Goal: Task Accomplishment & Management: Complete application form

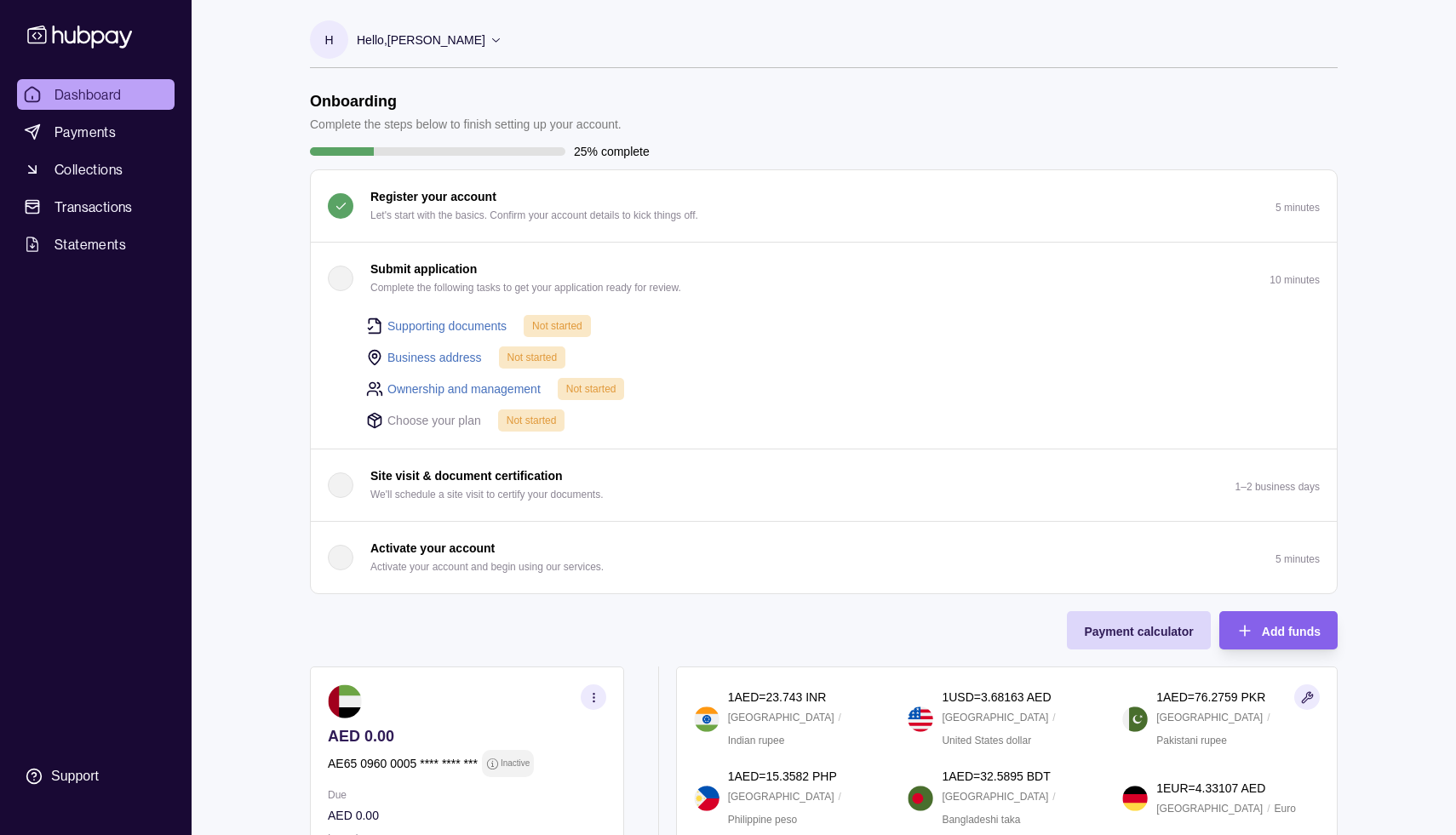
click at [460, 325] on link "Supporting documents" at bounding box center [446, 326] width 120 height 19
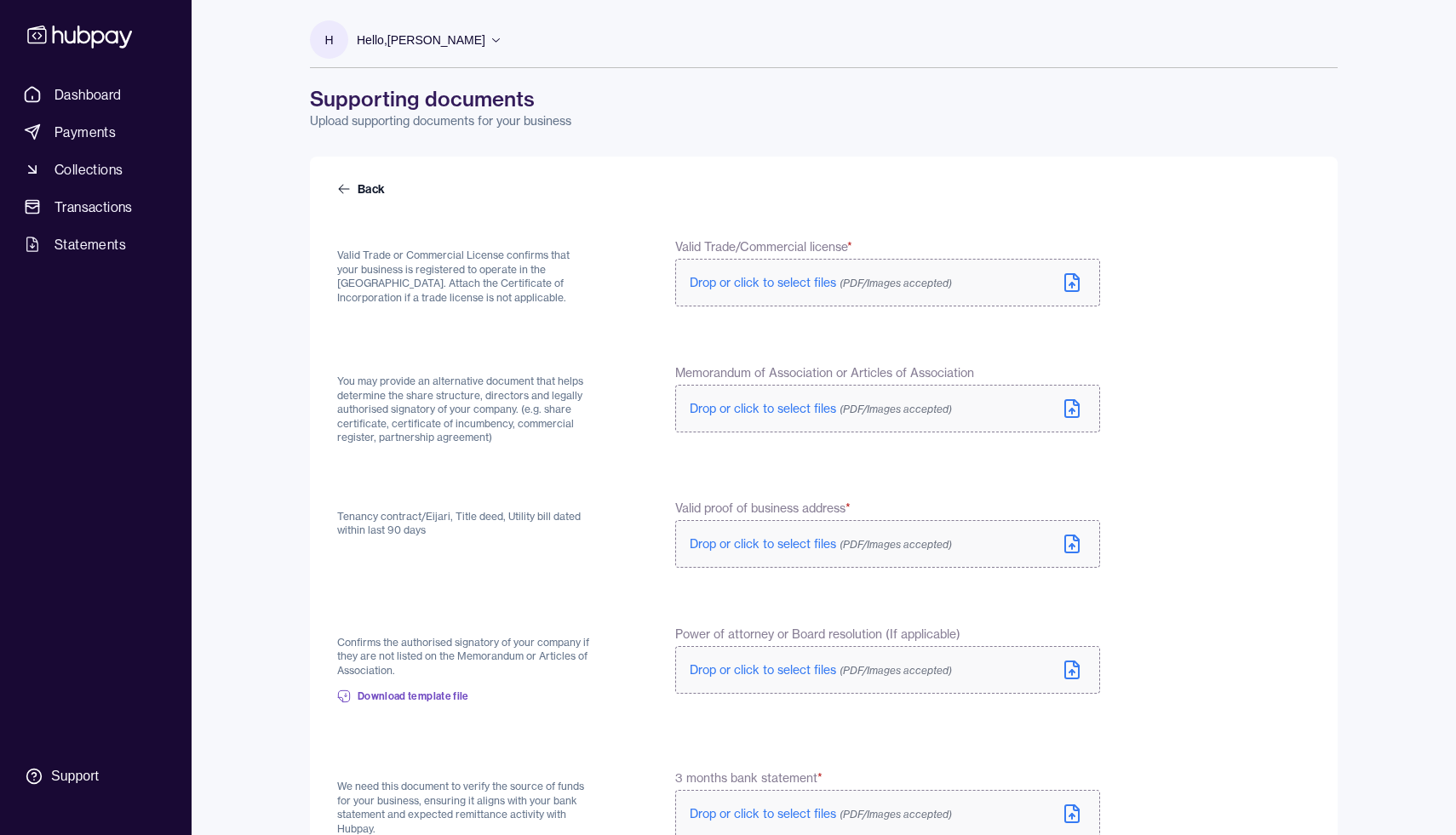
click at [837, 286] on span "Drop or click to select files (PDF/Images accepted)" at bounding box center [820, 282] width 263 height 15
click at [1071, 409] on icon at bounding box center [1073, 412] width 21 height 21
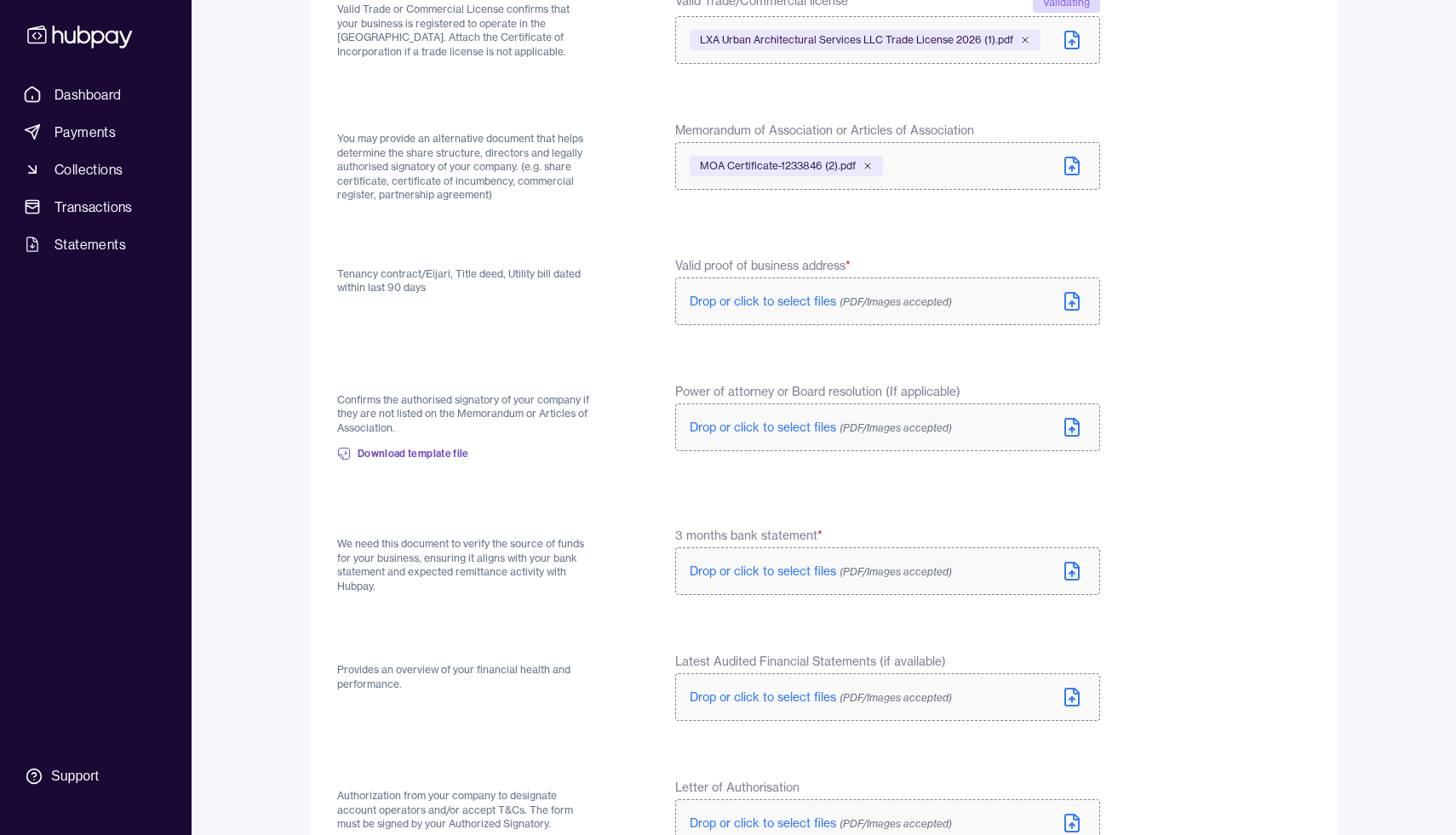
scroll to position [249, 0]
click at [1066, 297] on icon at bounding box center [1073, 299] width 21 height 21
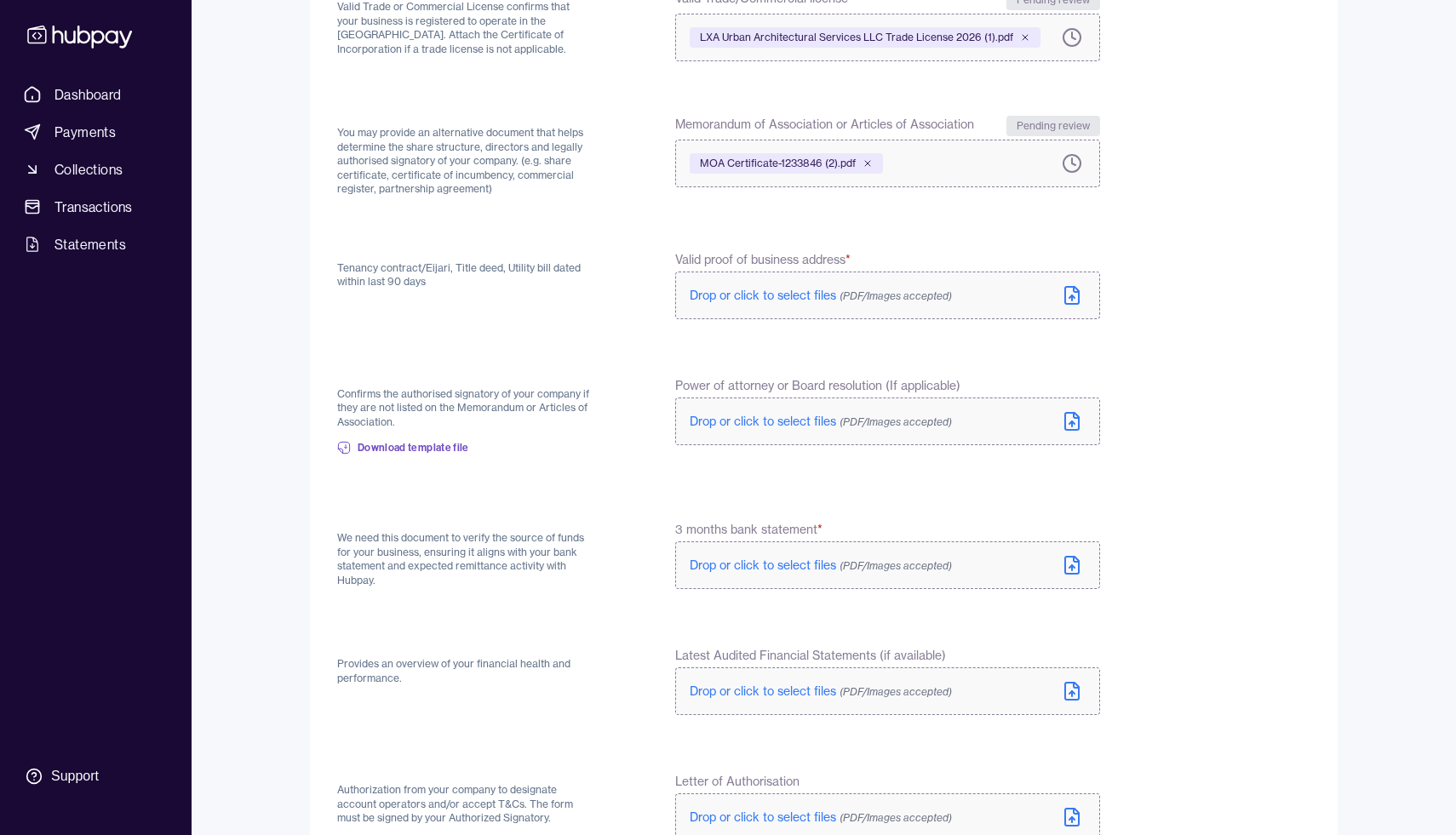
click at [734, 297] on span "Drop or click to select files (PDF/Images accepted)" at bounding box center [820, 296] width 263 height 15
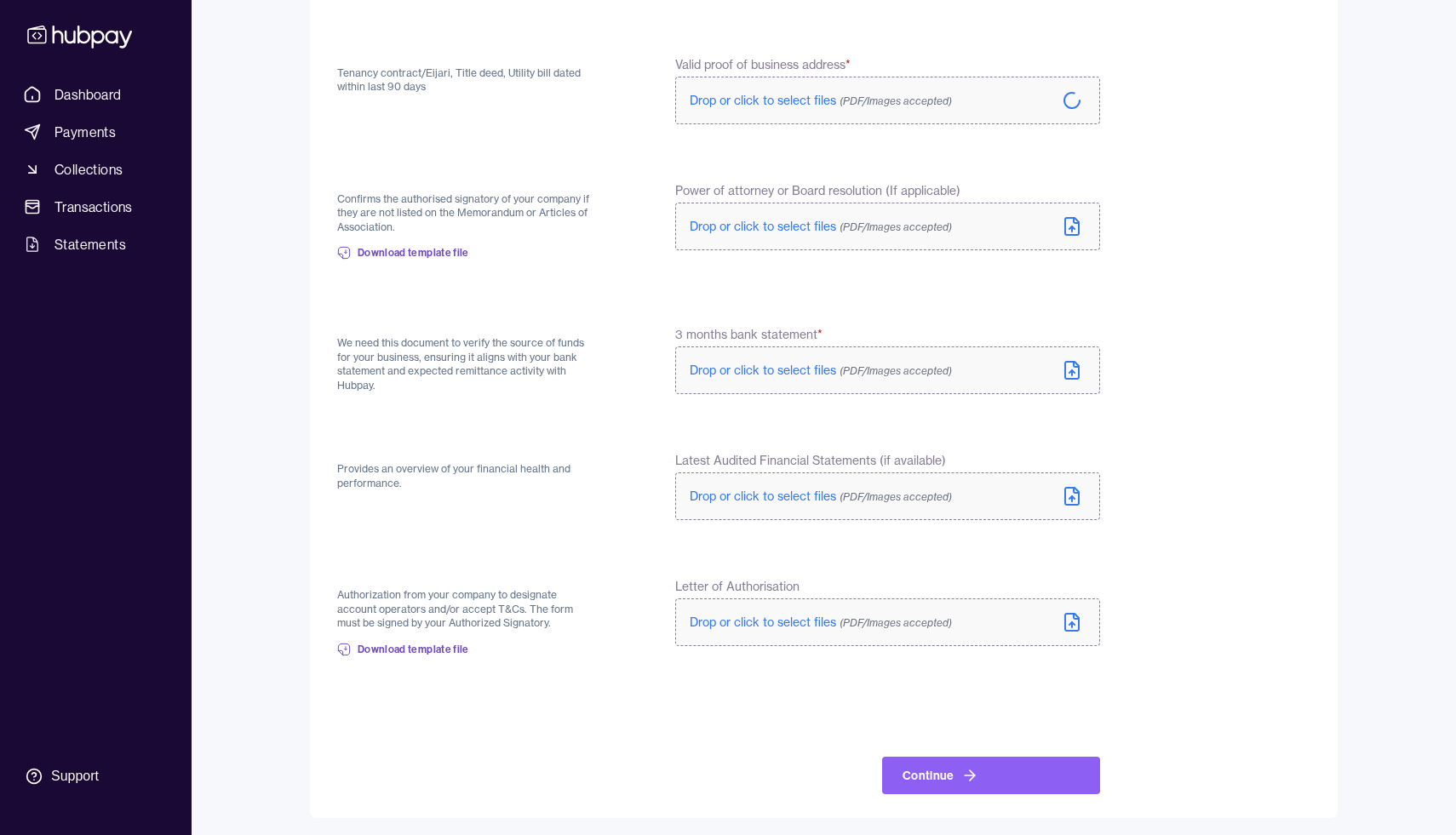
scroll to position [446, 0]
click at [1023, 376] on label "Drop or click to select files (PDF/Images accepted)" at bounding box center [887, 367] width 425 height 48
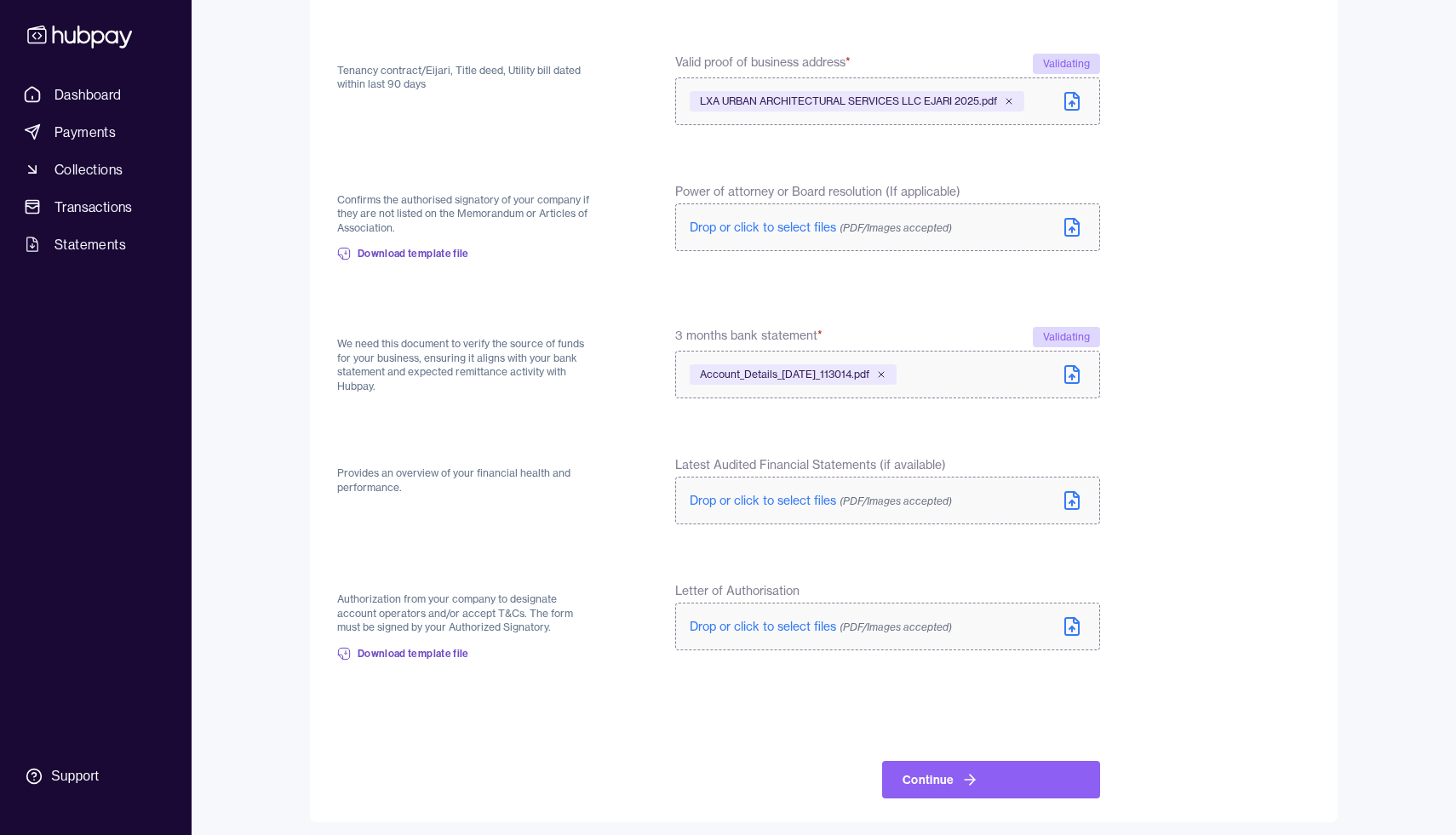
click at [1070, 629] on icon at bounding box center [1072, 628] width 5 height 3
click at [821, 620] on span "Drop or click to select files (PDF/Images accepted)" at bounding box center [820, 626] width 263 height 15
click at [435, 648] on span "Download template file" at bounding box center [413, 650] width 111 height 13
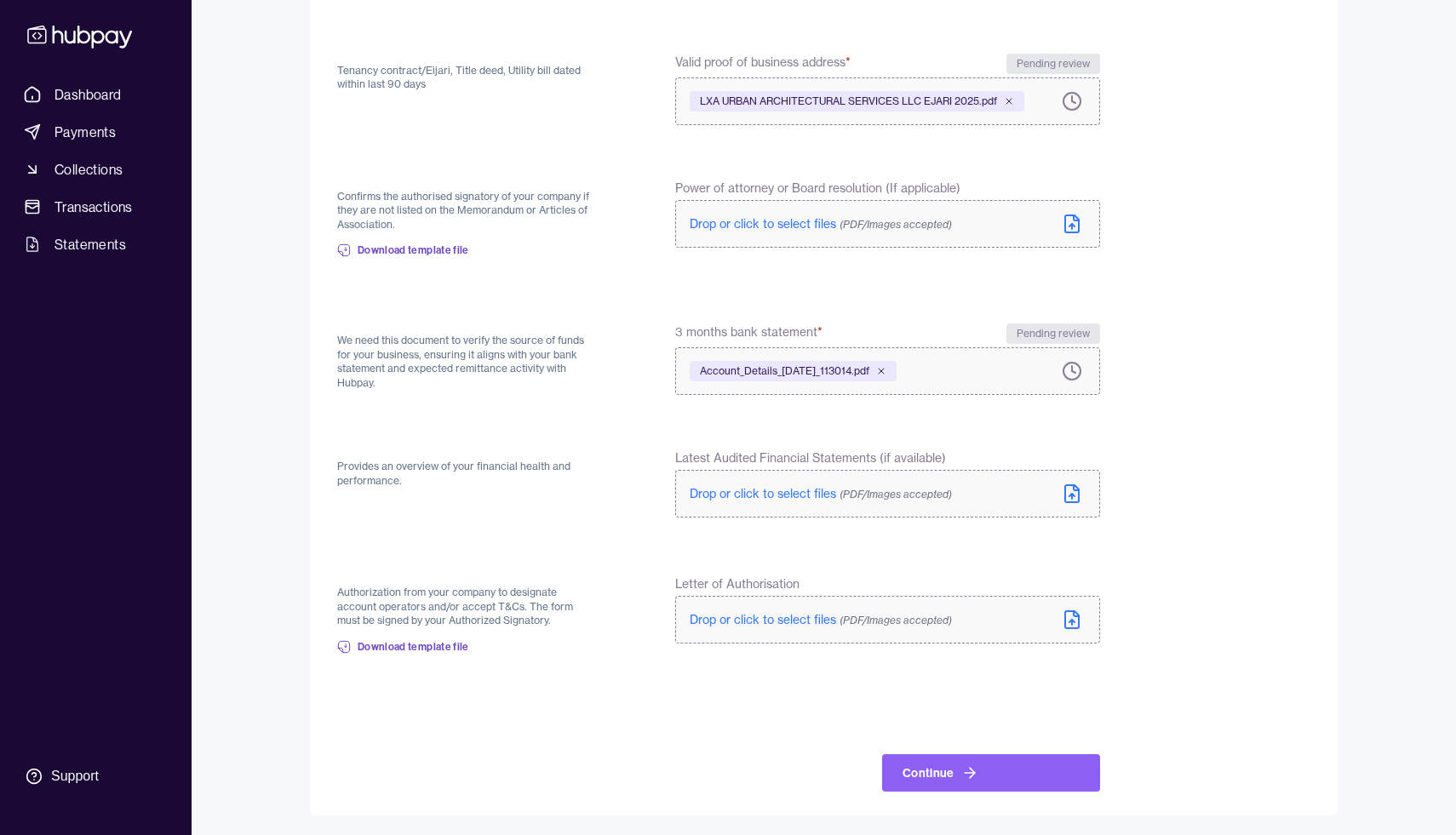
click at [1065, 614] on icon at bounding box center [1072, 619] width 13 height 17
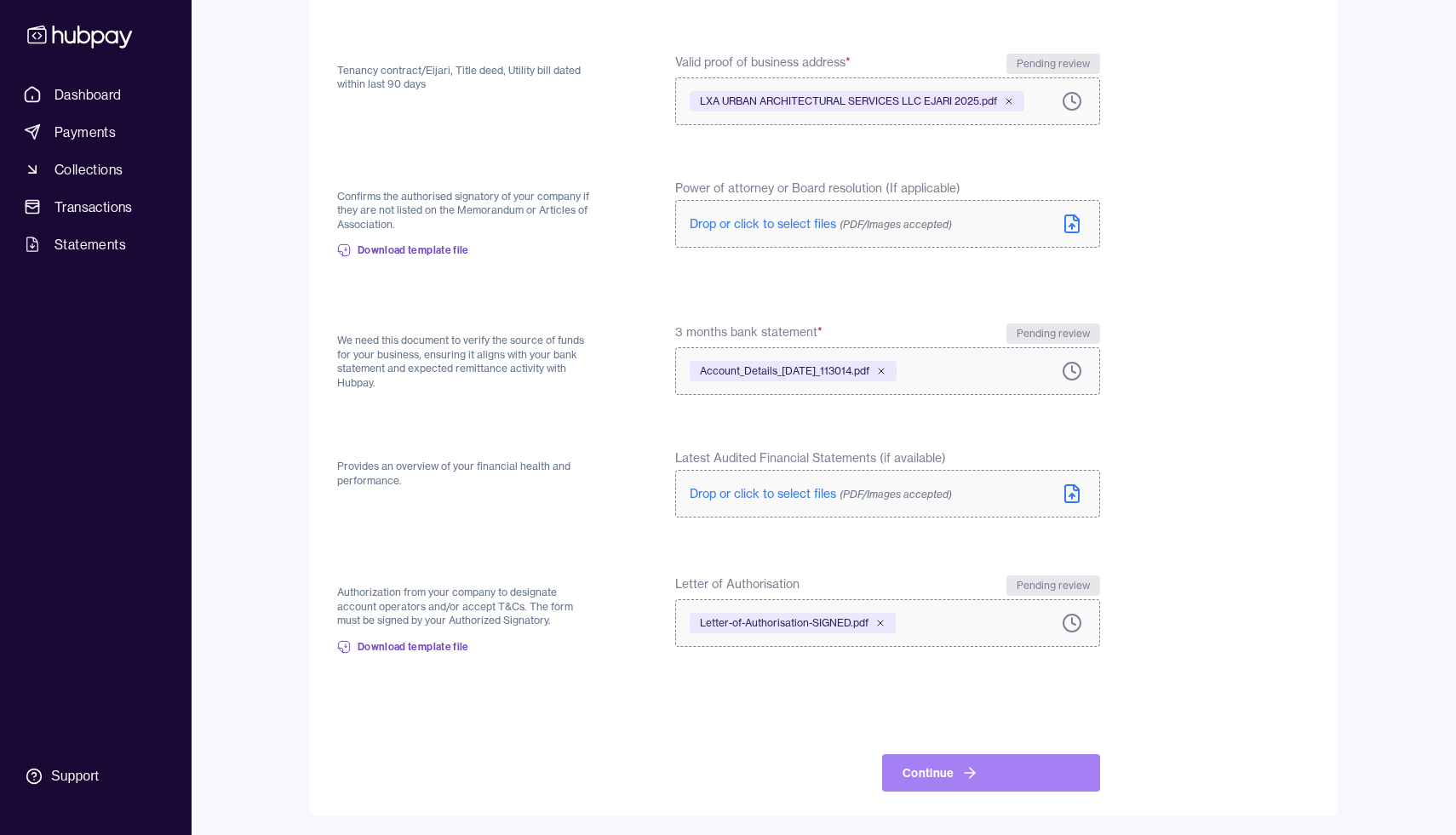
click at [954, 773] on button "Continue" at bounding box center [991, 773] width 218 height 38
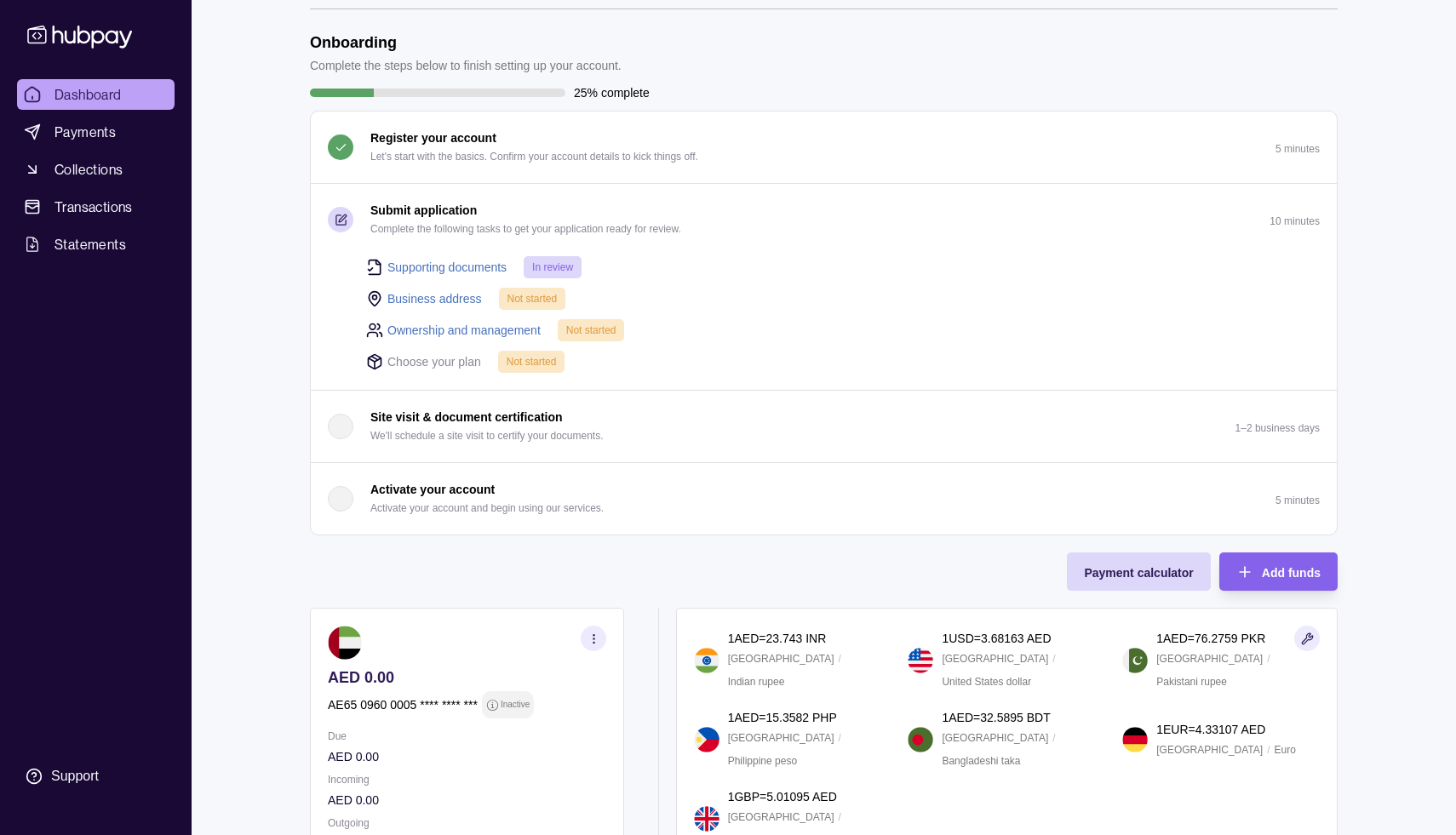
scroll to position [314, 0]
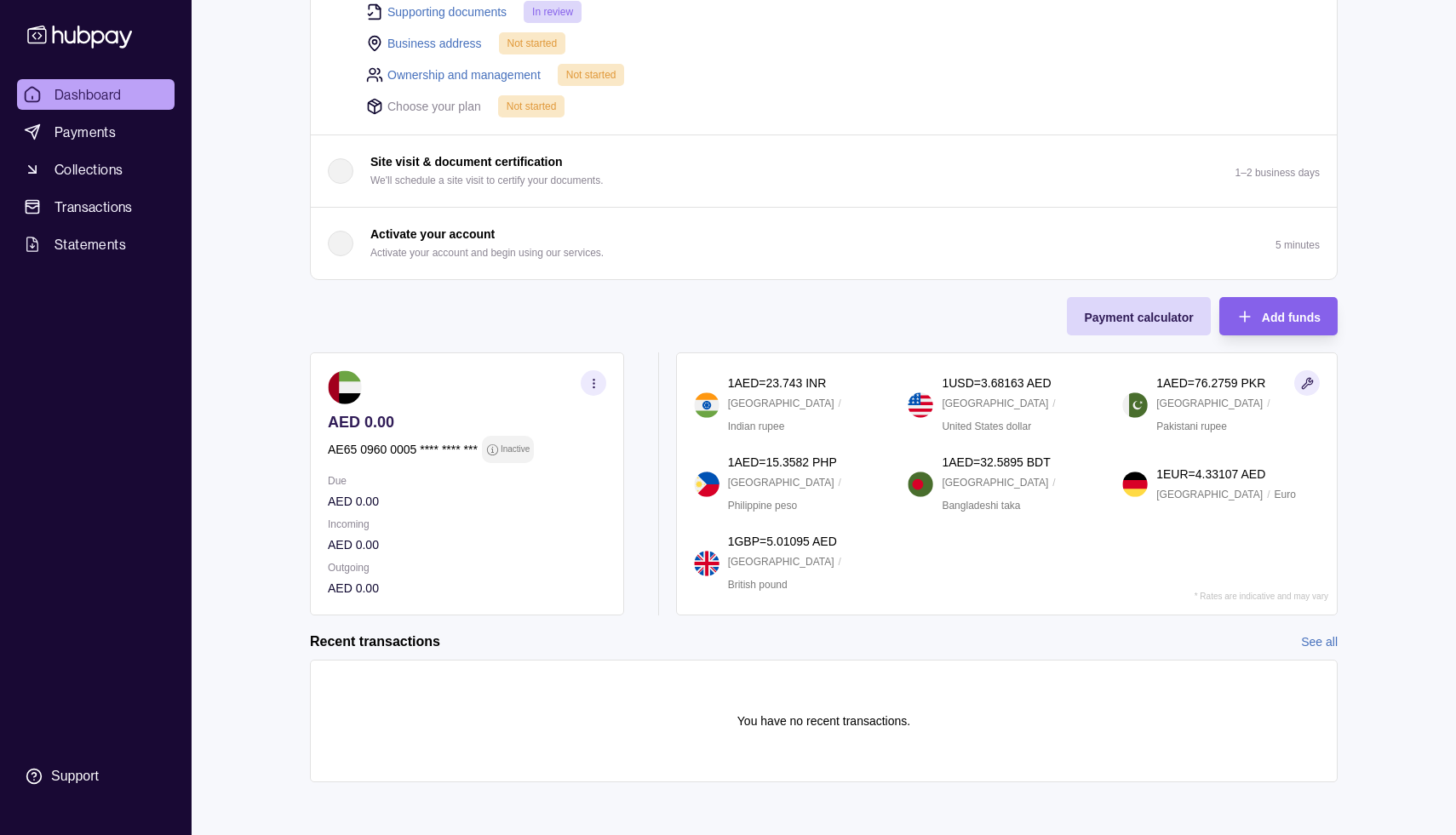
click at [118, 89] on span "Dashboard" at bounding box center [88, 95] width 67 height 21
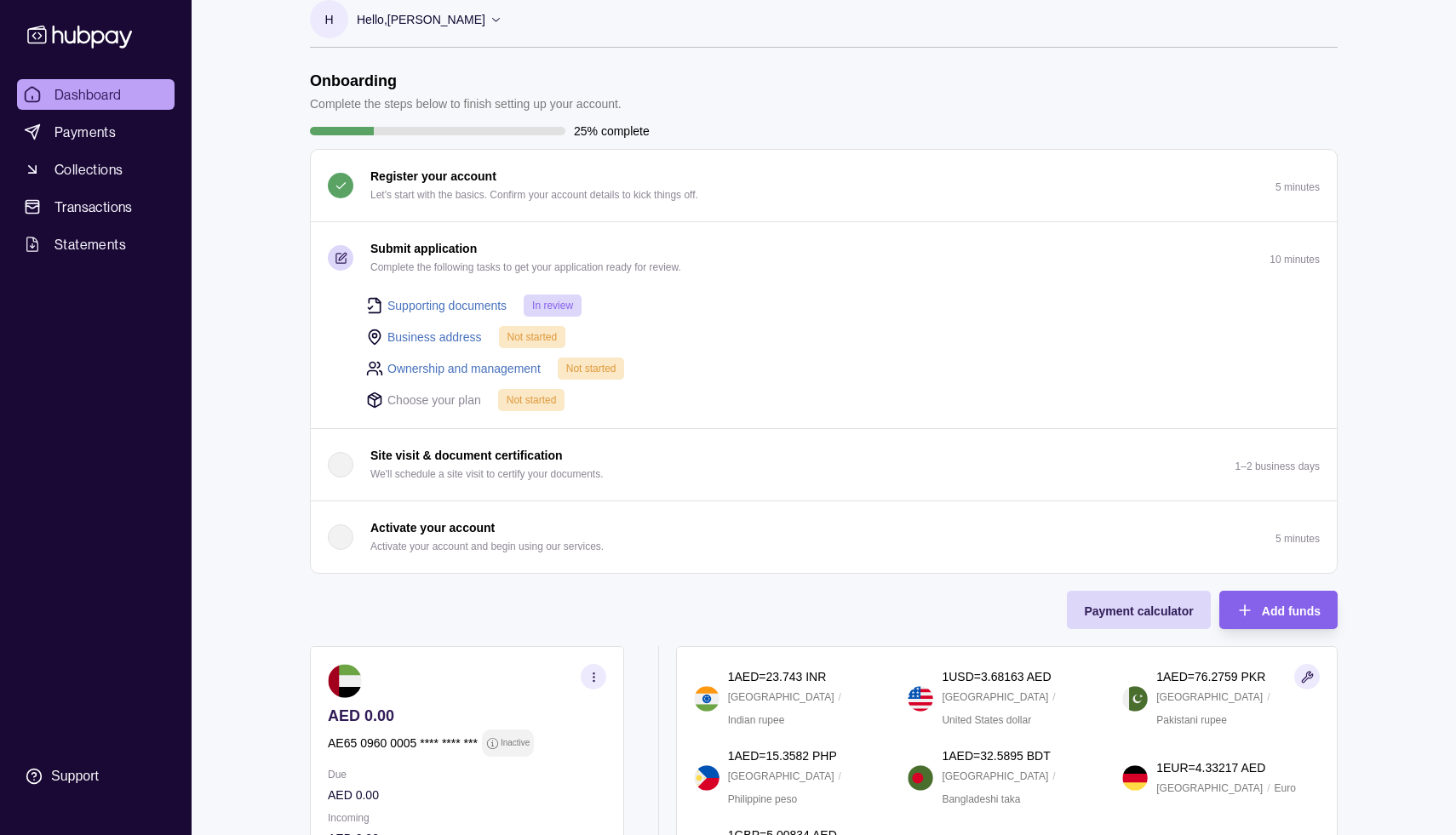
scroll to position [0, 0]
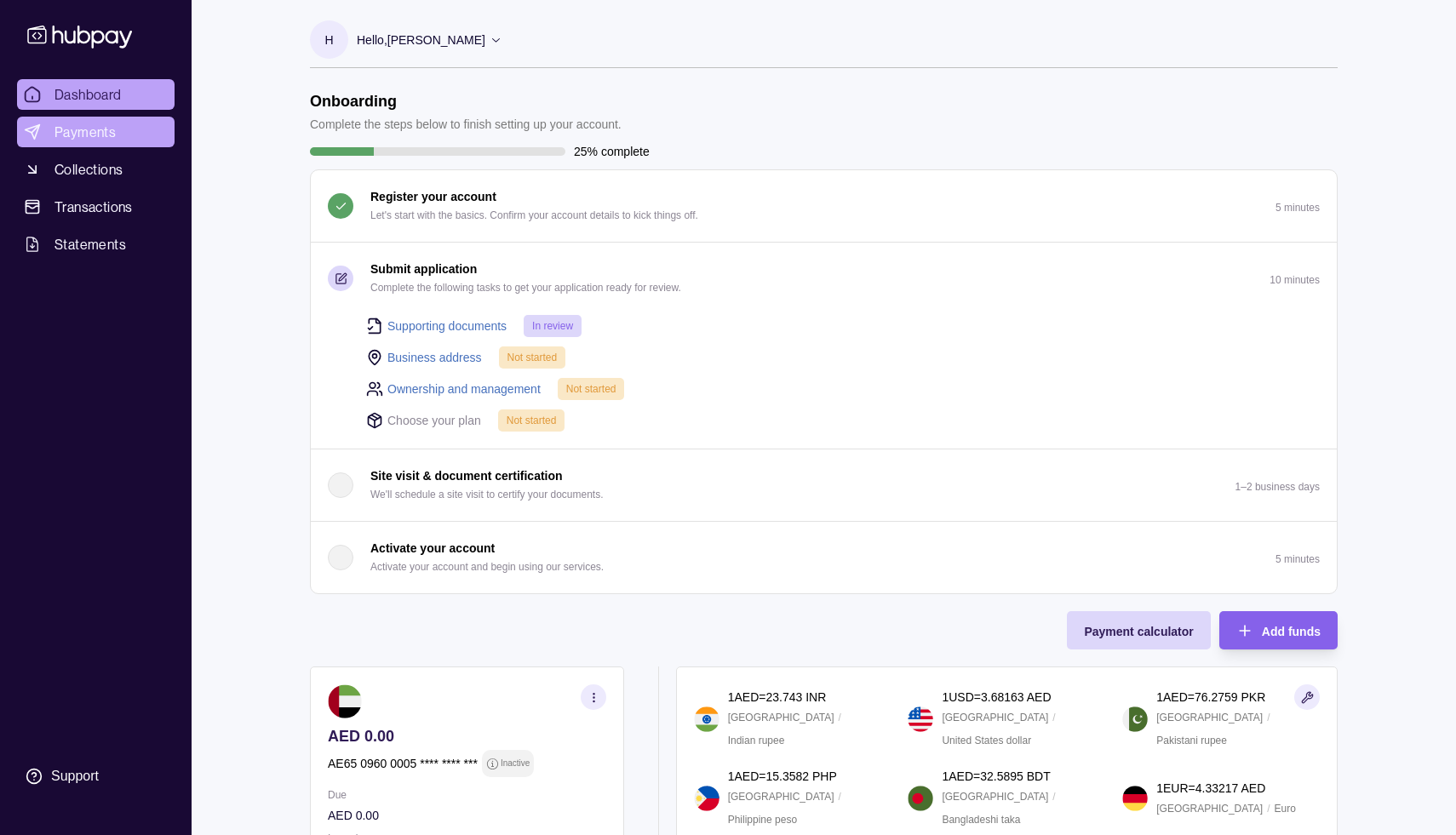
click at [91, 130] on span "Payments" at bounding box center [85, 132] width 61 height 21
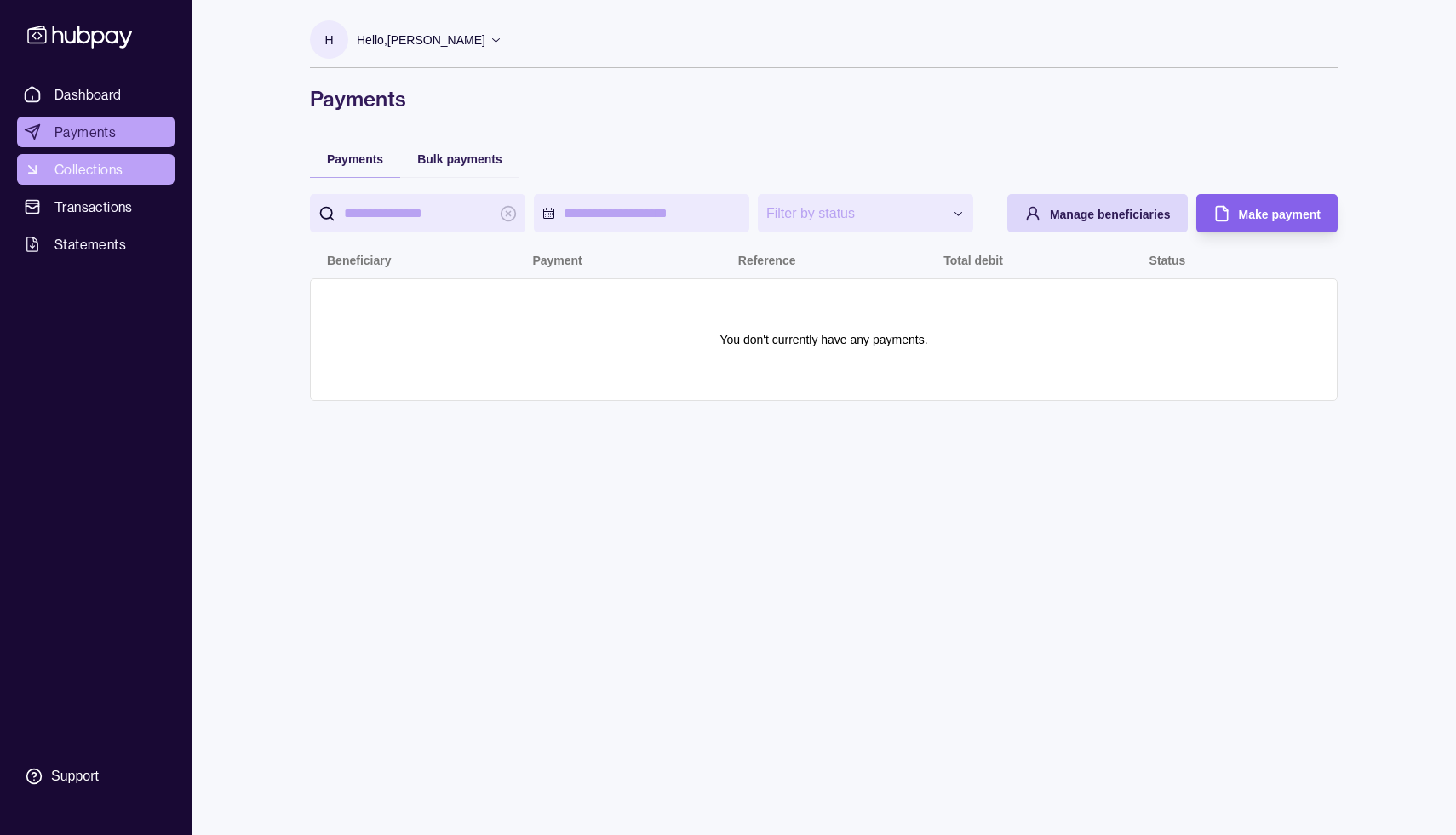
click at [95, 176] on span "Collections" at bounding box center [89, 169] width 68 height 21
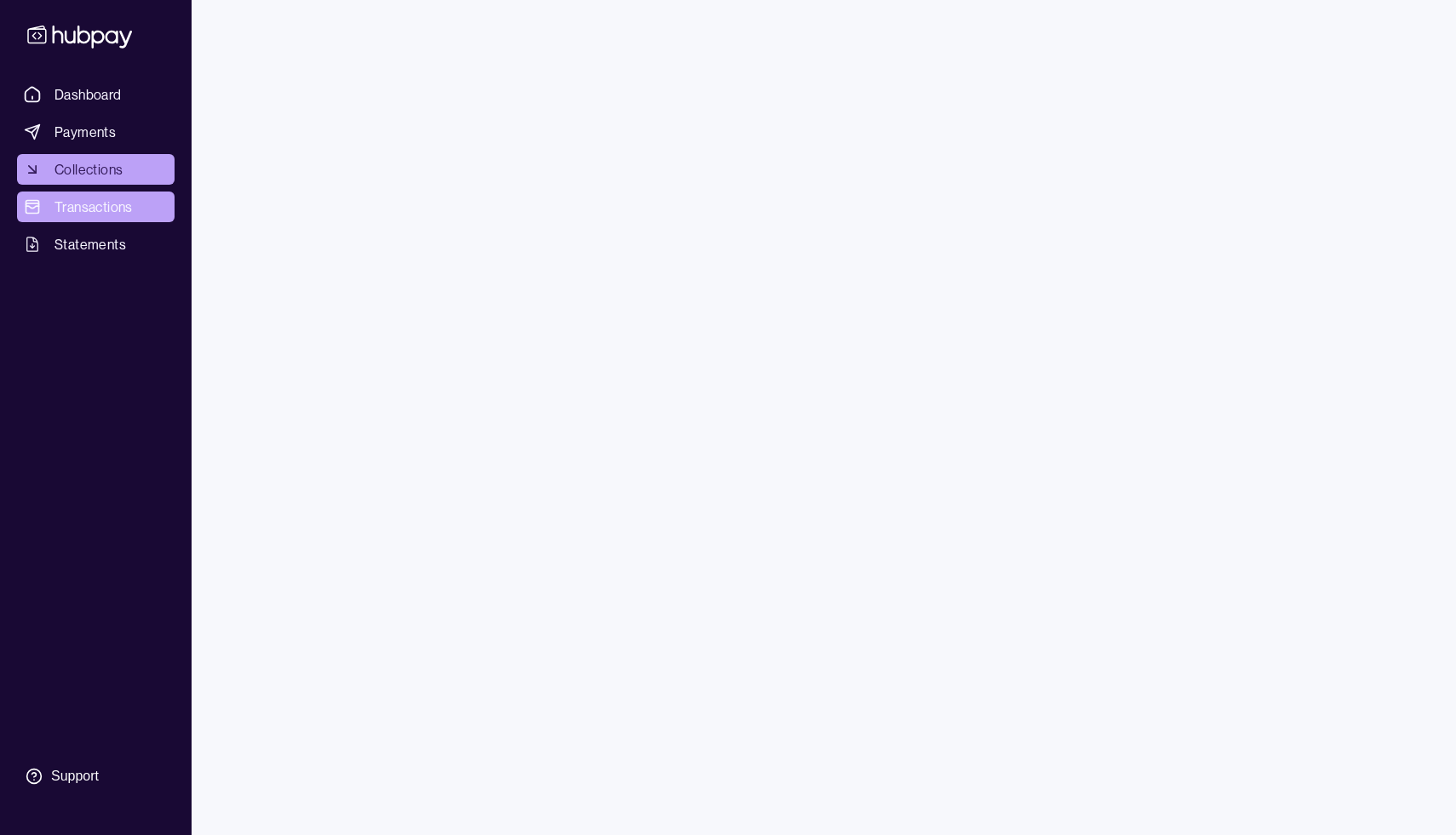
click at [93, 213] on span "Transactions" at bounding box center [93, 207] width 78 height 21
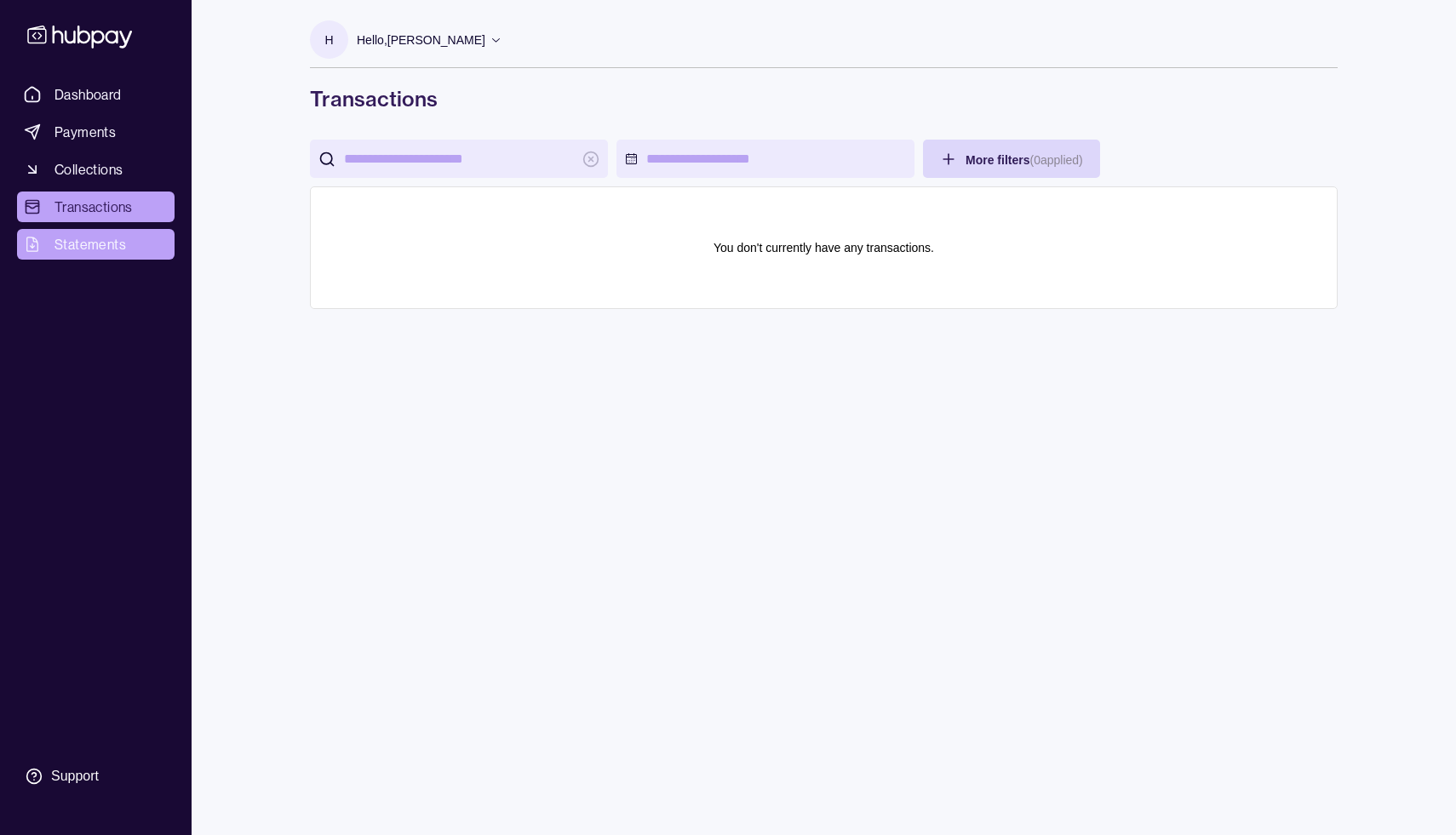
click at [78, 254] on link "Statements" at bounding box center [95, 244] width 157 height 31
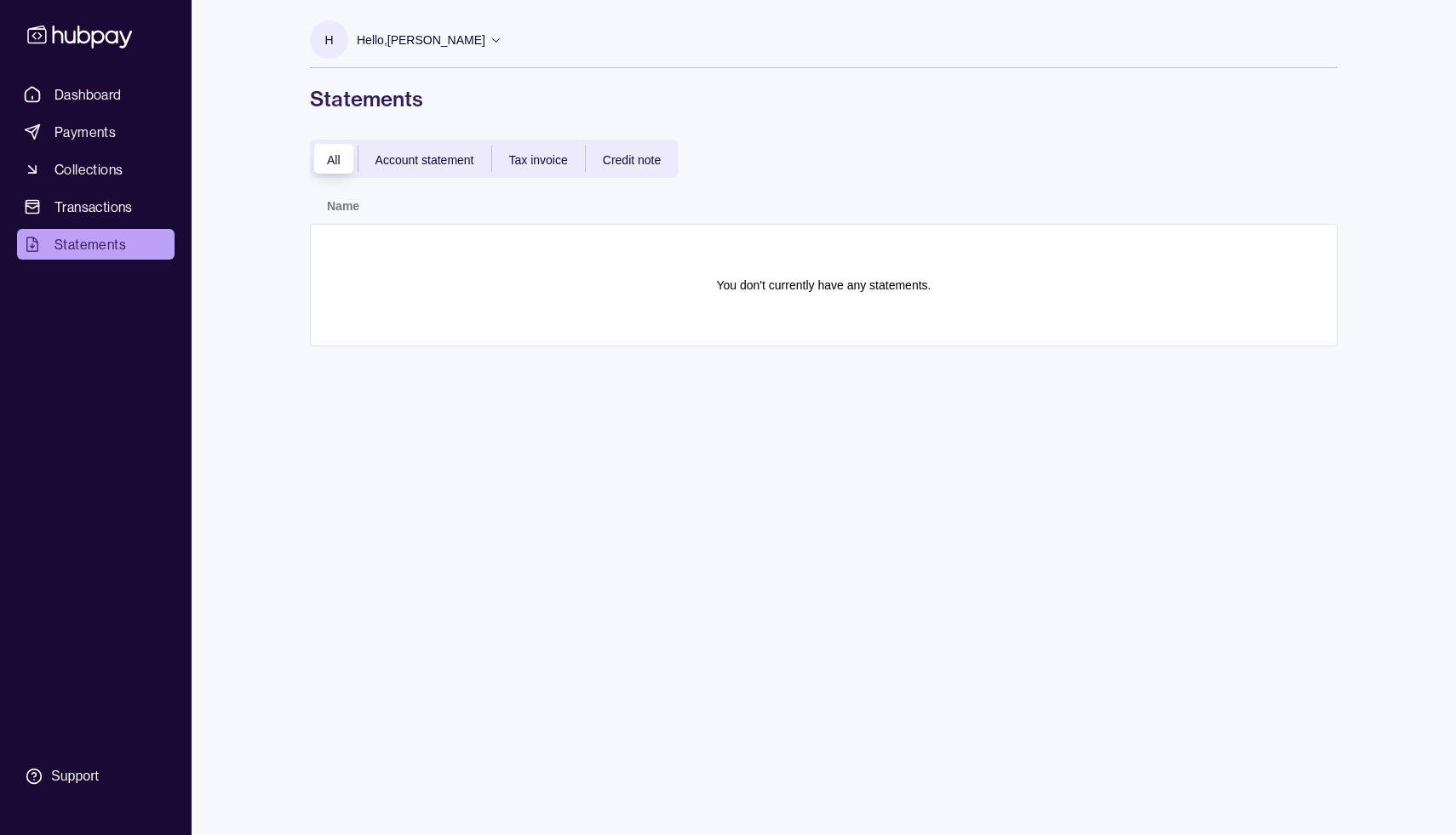
click at [445, 163] on span "Account statement" at bounding box center [425, 160] width 99 height 13
click at [329, 160] on span "All" at bounding box center [333, 160] width 13 height 13
click at [111, 104] on span "Dashboard" at bounding box center [88, 95] width 67 height 21
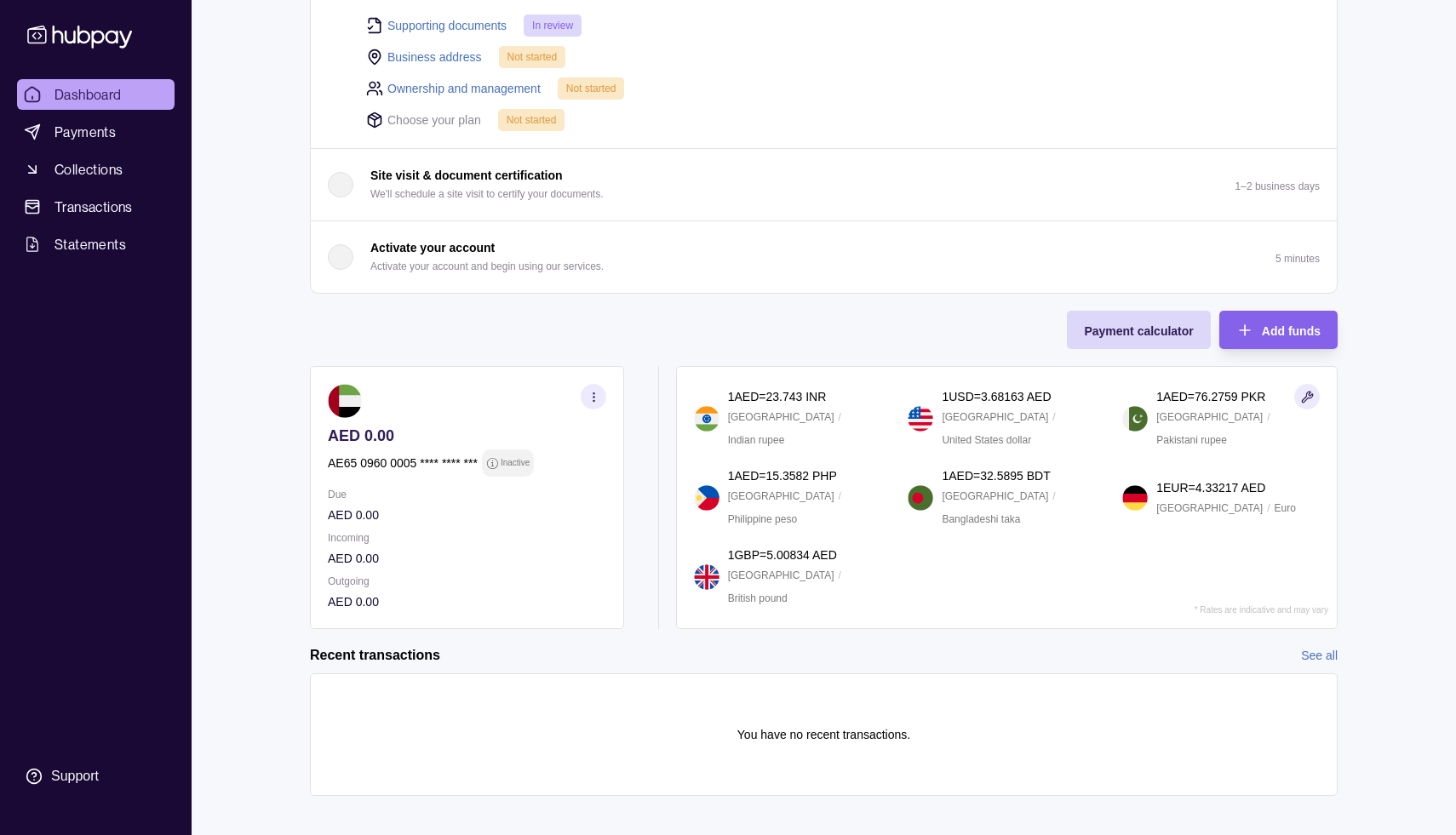
scroll to position [314, 0]
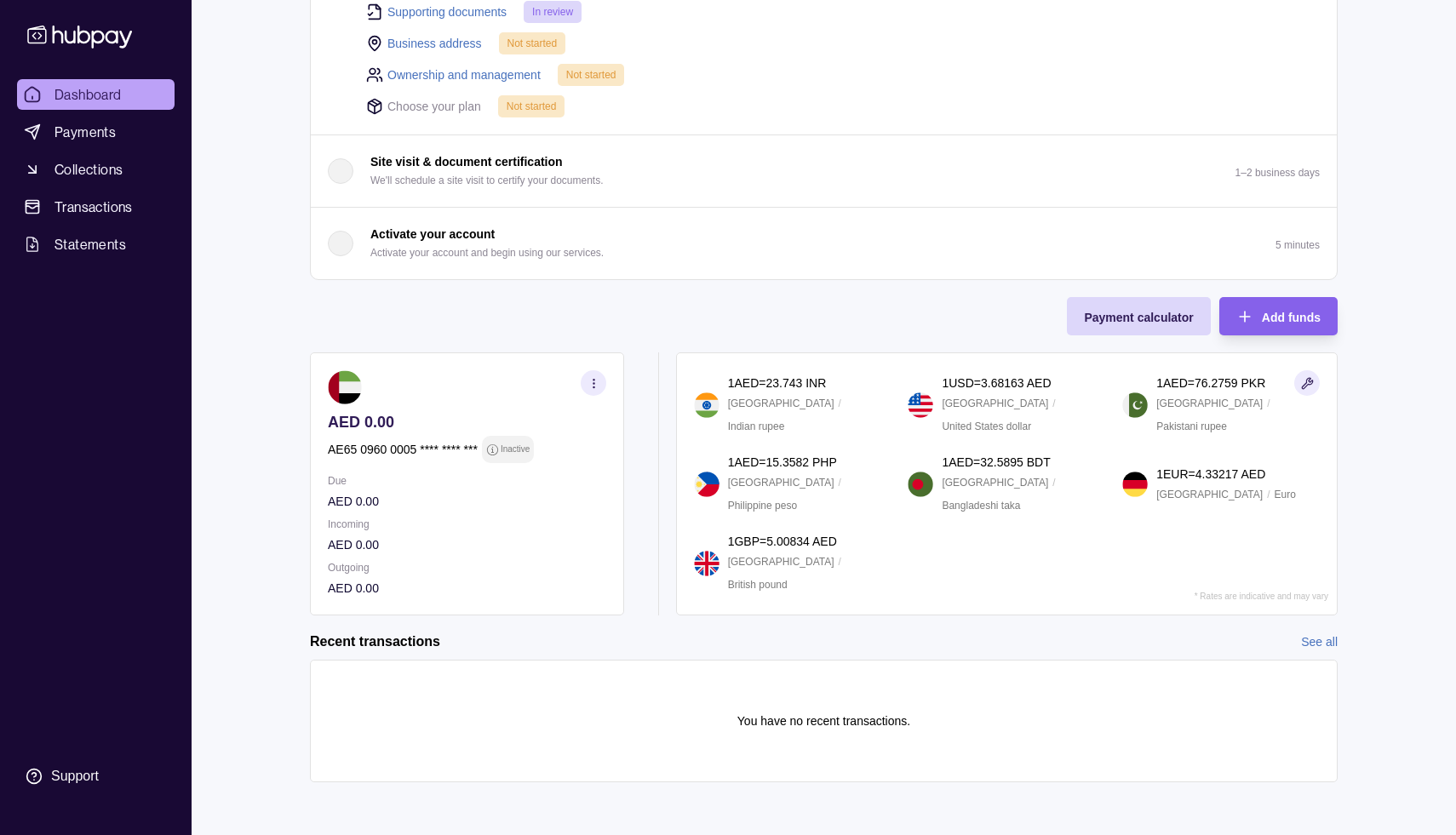
click at [599, 383] on icon "button" at bounding box center [594, 384] width 13 height 13
click at [583, 368] on div "View transactions View account details Download account details" at bounding box center [467, 426] width 313 height 145
click at [597, 373] on icon "button" at bounding box center [598, 378] width 17 height 17
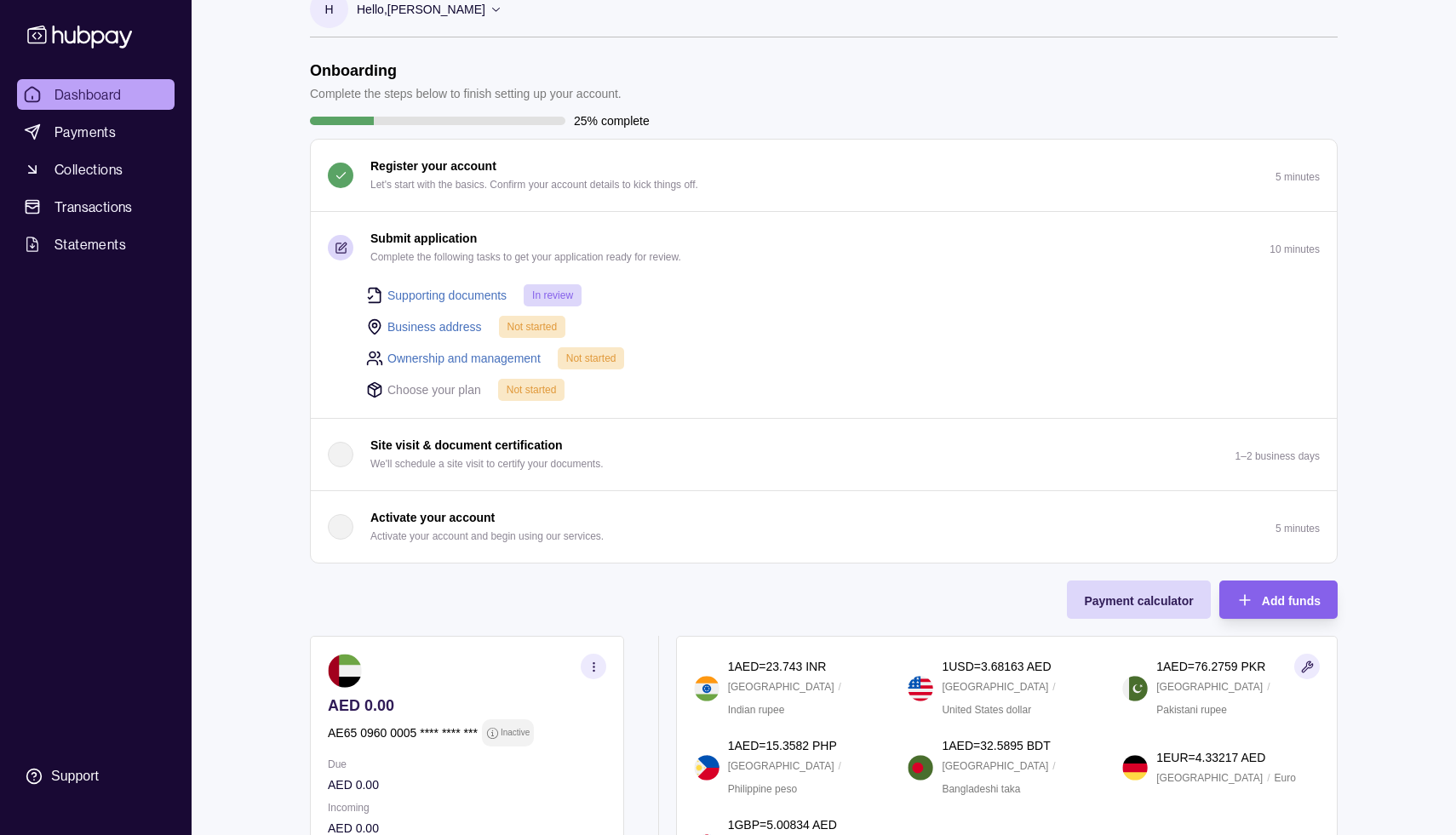
scroll to position [0, 0]
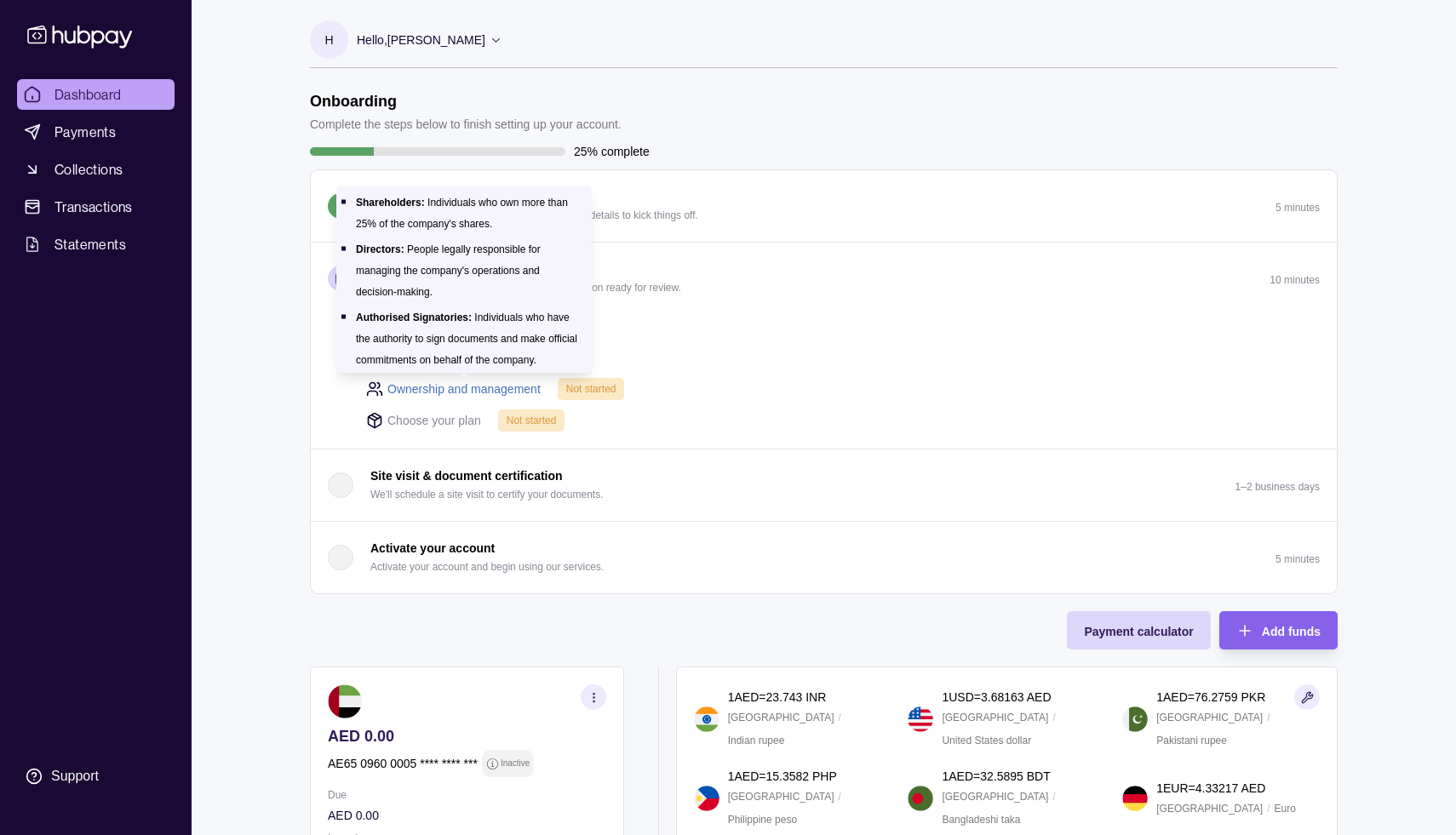
click at [506, 384] on link "Ownership and management" at bounding box center [463, 389] width 154 height 19
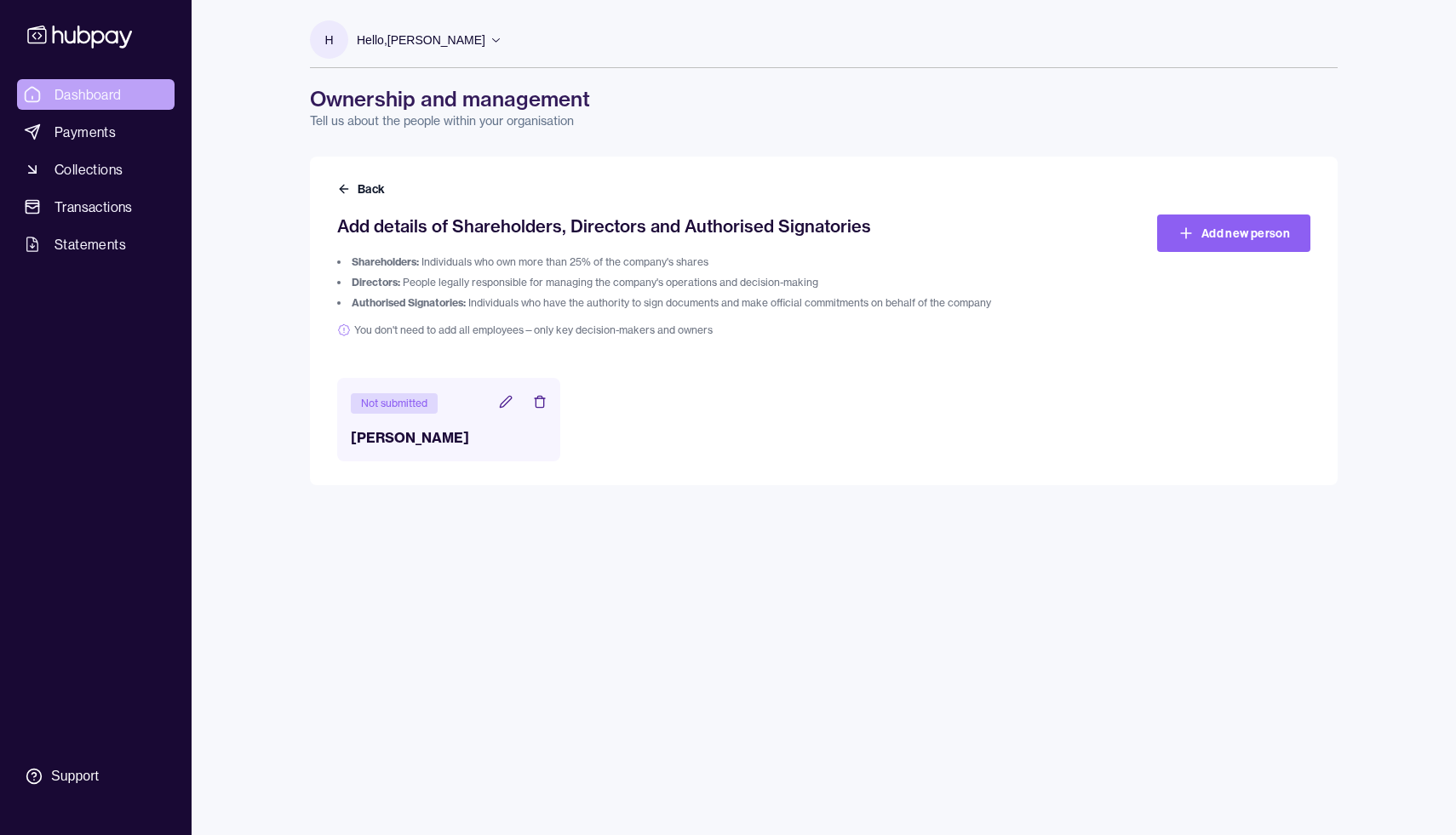
click at [105, 100] on span "Dashboard" at bounding box center [88, 95] width 67 height 21
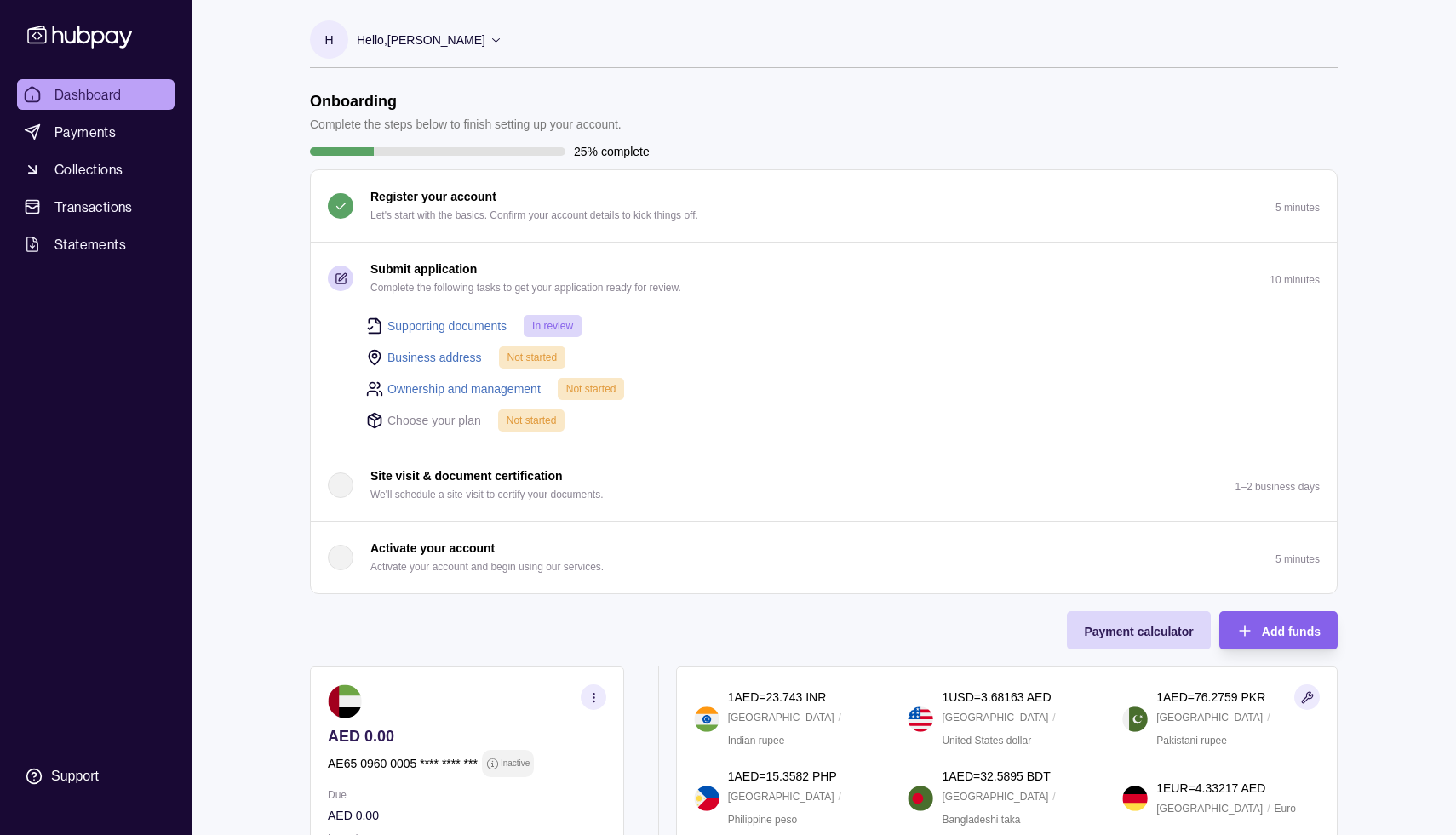
click at [454, 358] on link "Business address" at bounding box center [434, 358] width 94 height 19
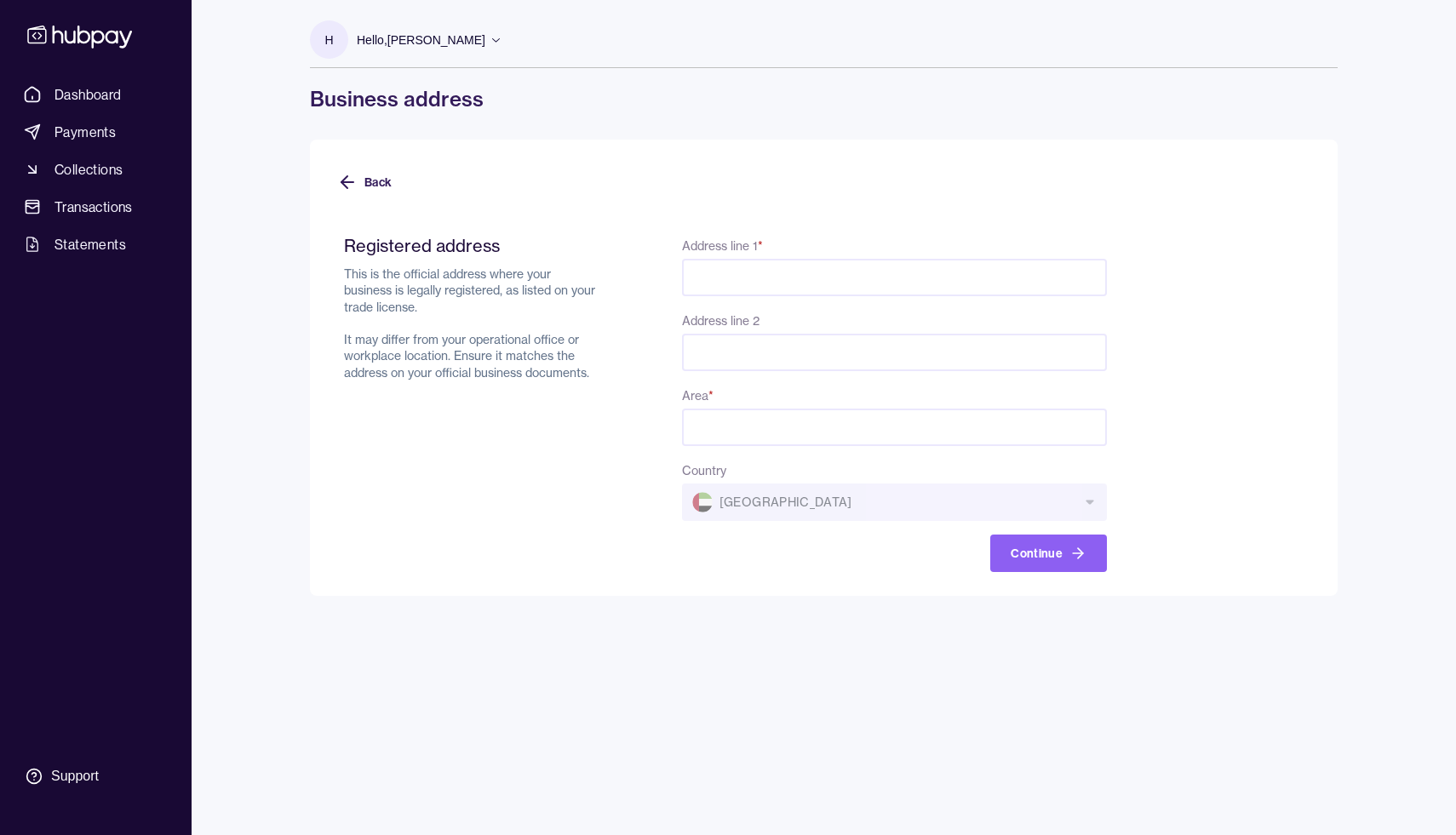
click at [785, 268] on input "Address line 1 *" at bounding box center [894, 278] width 425 height 38
type input "**********"
click at [712, 353] on input "Address line 2" at bounding box center [894, 352] width 425 height 38
click at [754, 418] on input "Area *" at bounding box center [894, 427] width 425 height 38
click at [747, 339] on input "Address line 2" at bounding box center [894, 352] width 425 height 38
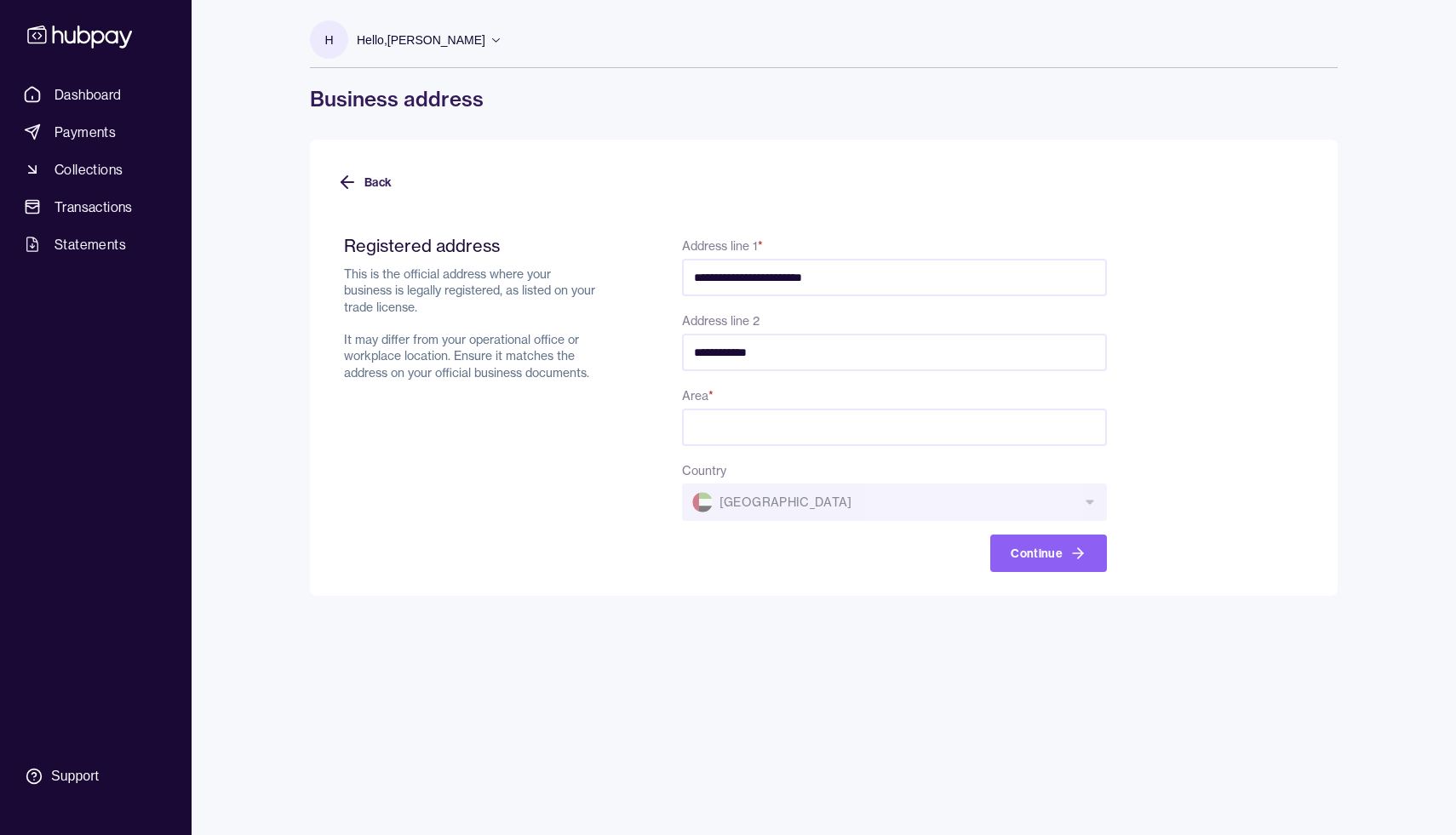
type input "**********"
type input "*****"
click at [1064, 570] on button "Continue" at bounding box center [1049, 554] width 117 height 38
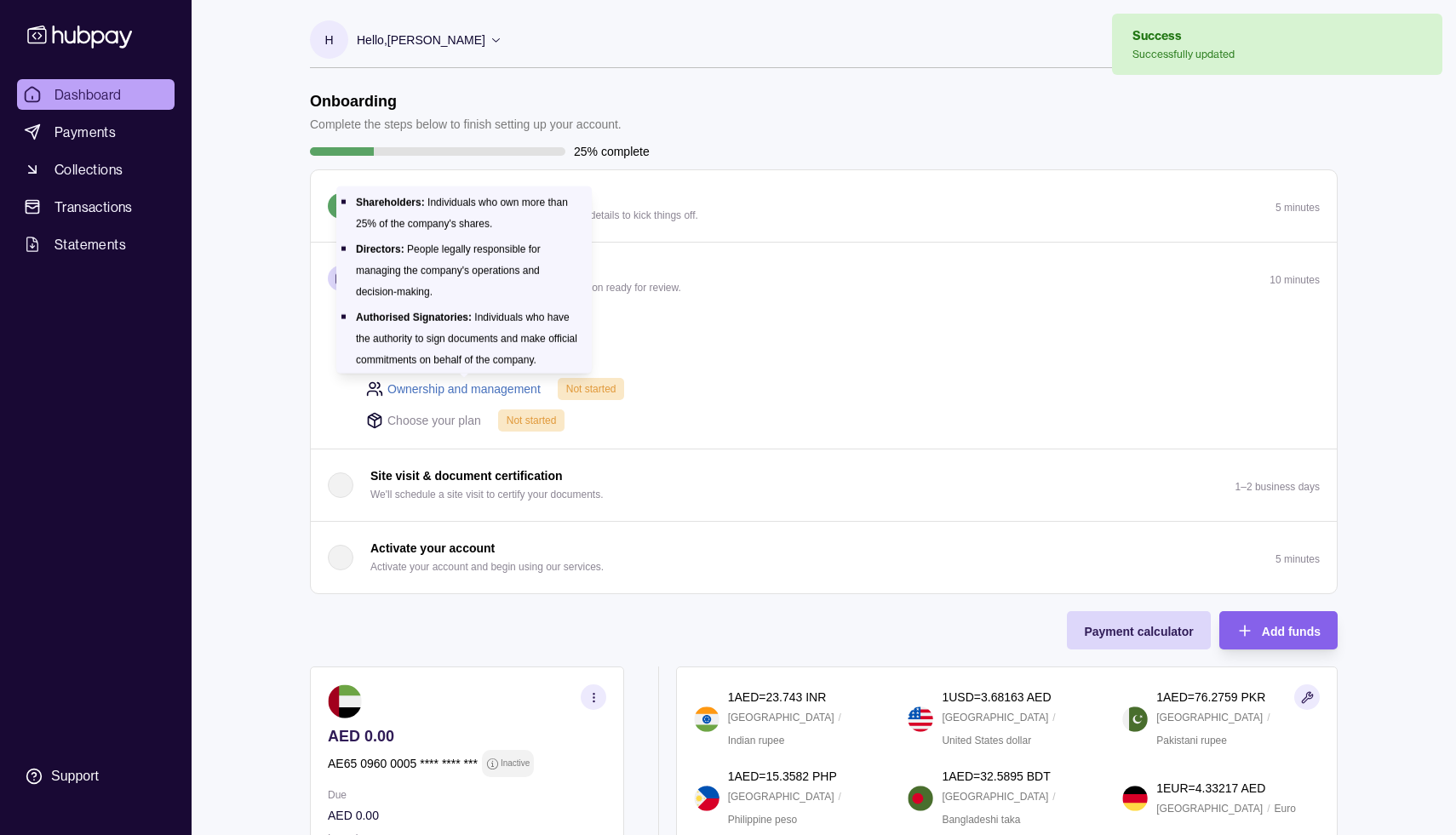
click at [515, 389] on link "Ownership and management" at bounding box center [463, 389] width 154 height 19
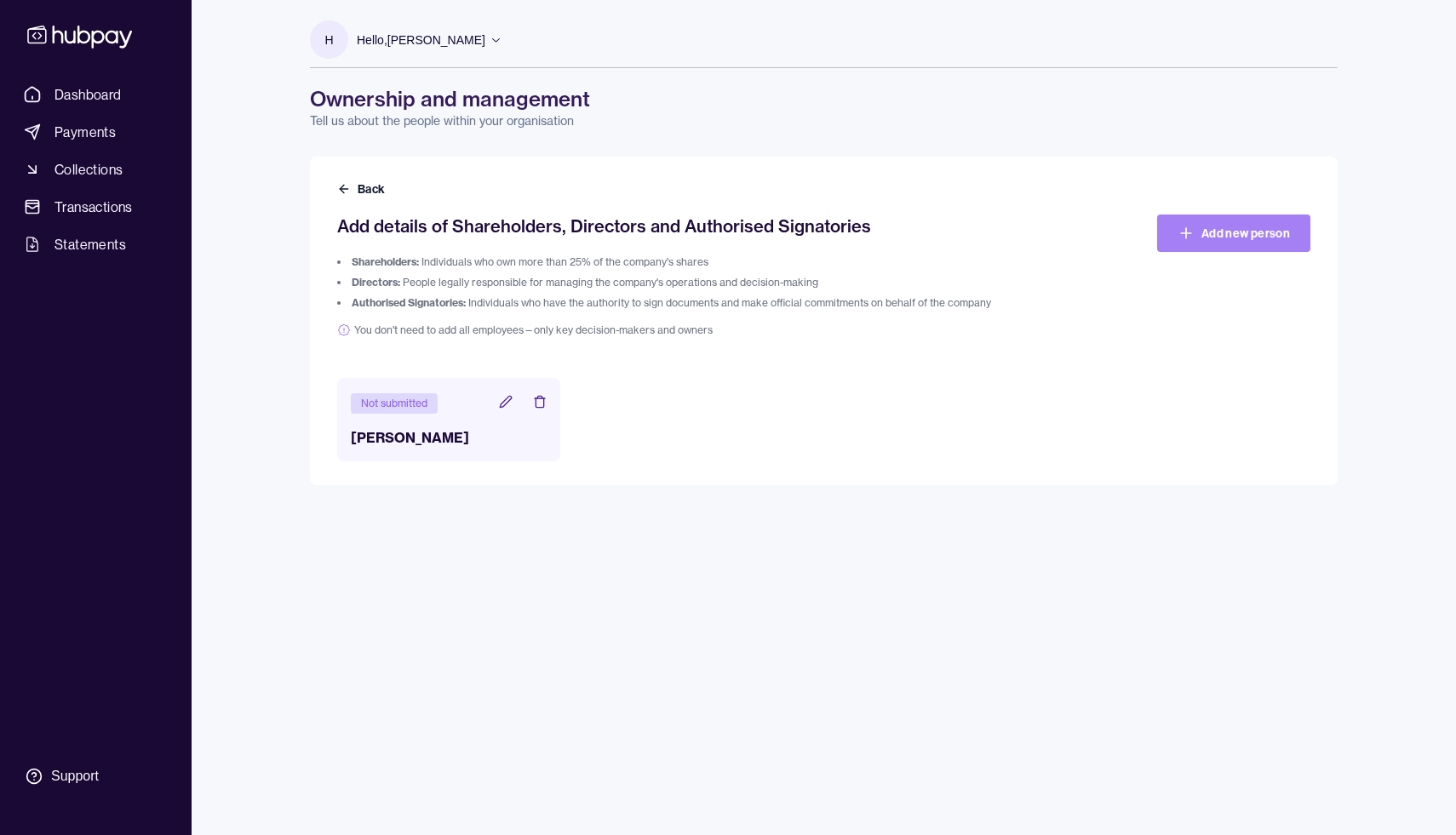
click at [1224, 233] on link "Add new person" at bounding box center [1234, 233] width 154 height 38
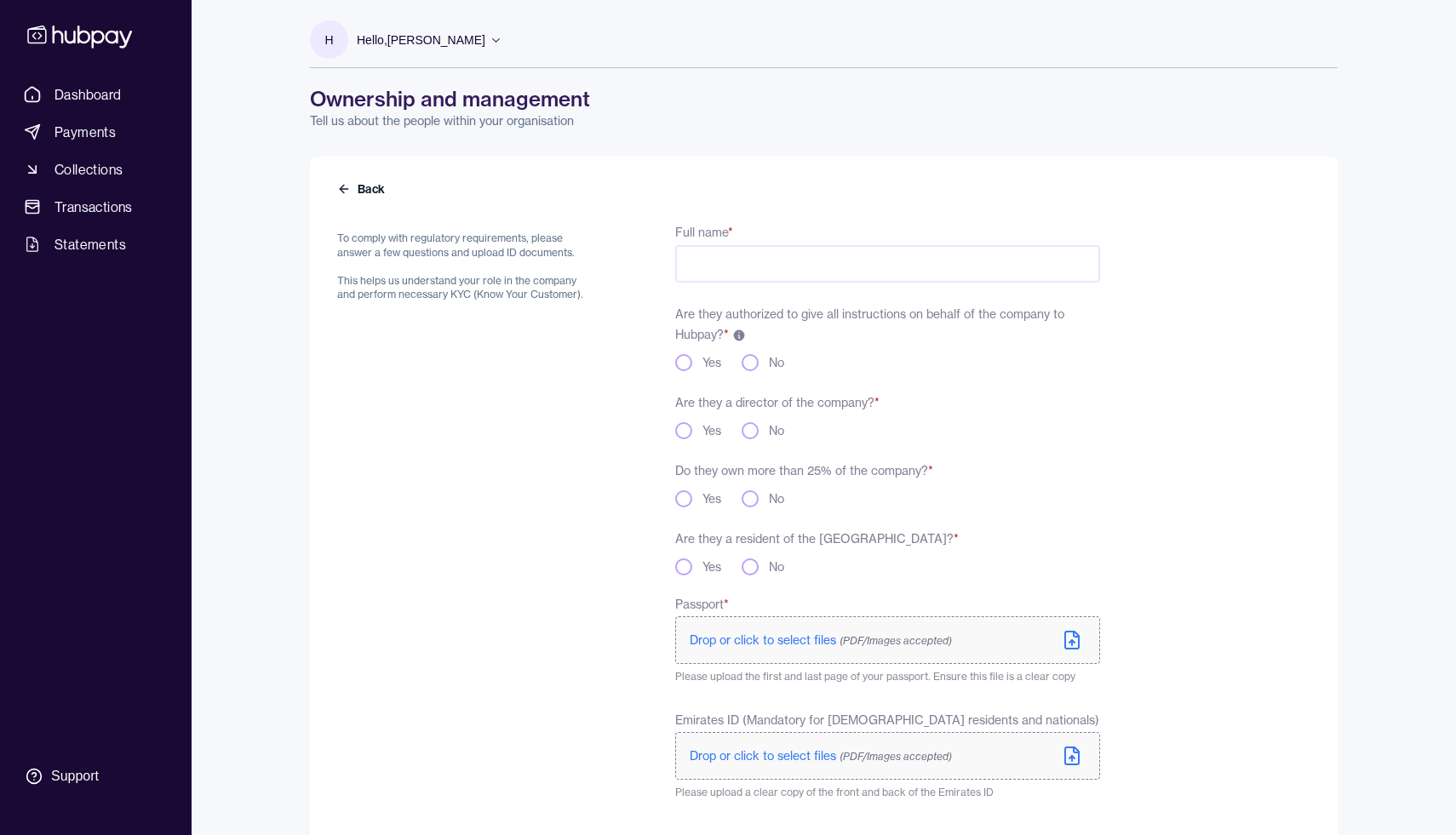
click at [914, 269] on input "Full name *" at bounding box center [887, 264] width 425 height 38
type input "*"
type input "**********"
type button "yes"
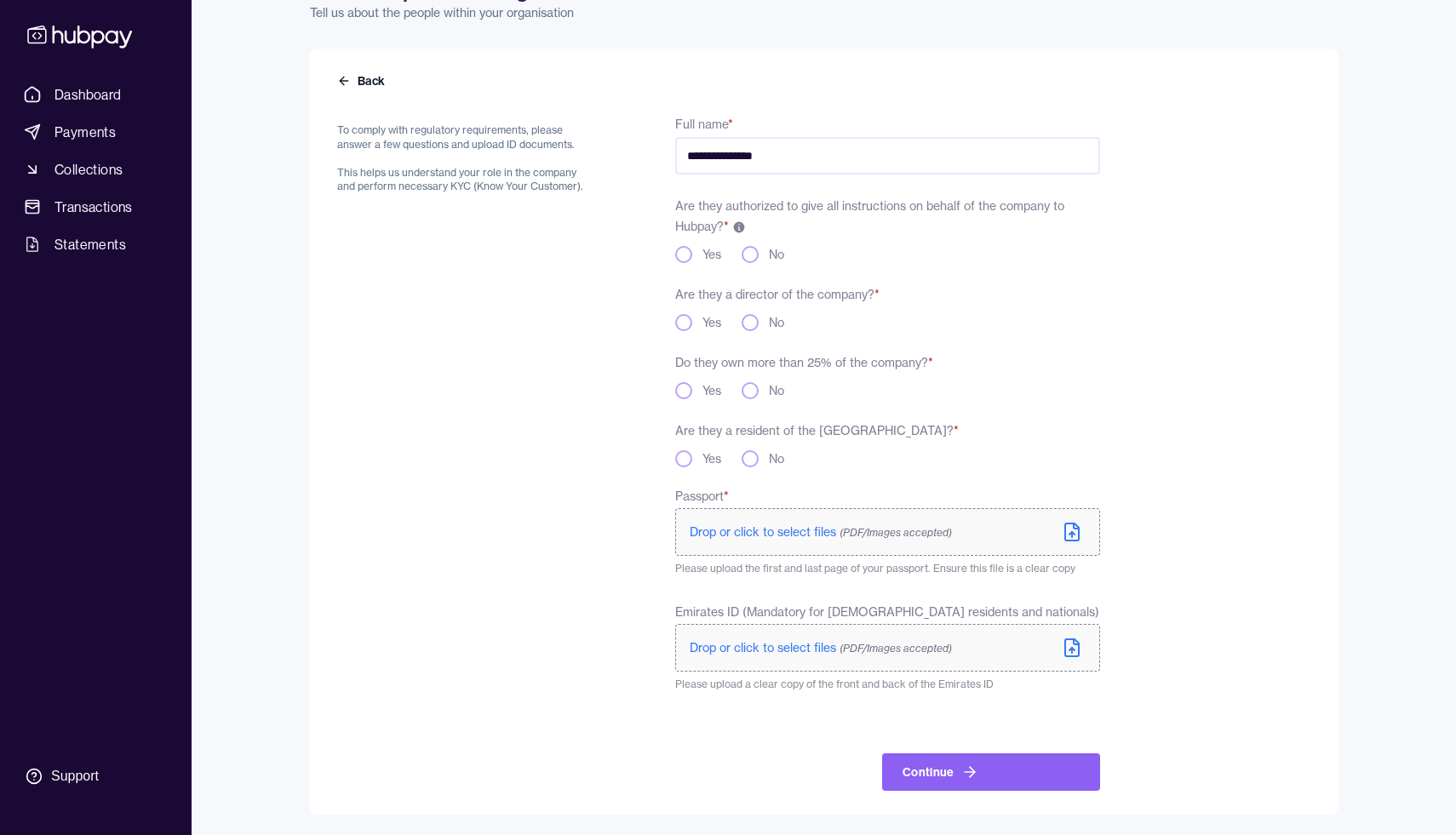
scroll to position [108, 0]
click at [677, 250] on button "yes" at bounding box center [684, 254] width 17 height 17
click at [686, 321] on button "Yes" at bounding box center [684, 323] width 17 height 17
click at [683, 389] on button "Yes" at bounding box center [684, 391] width 17 height 17
click at [752, 457] on button "No" at bounding box center [751, 458] width 17 height 17
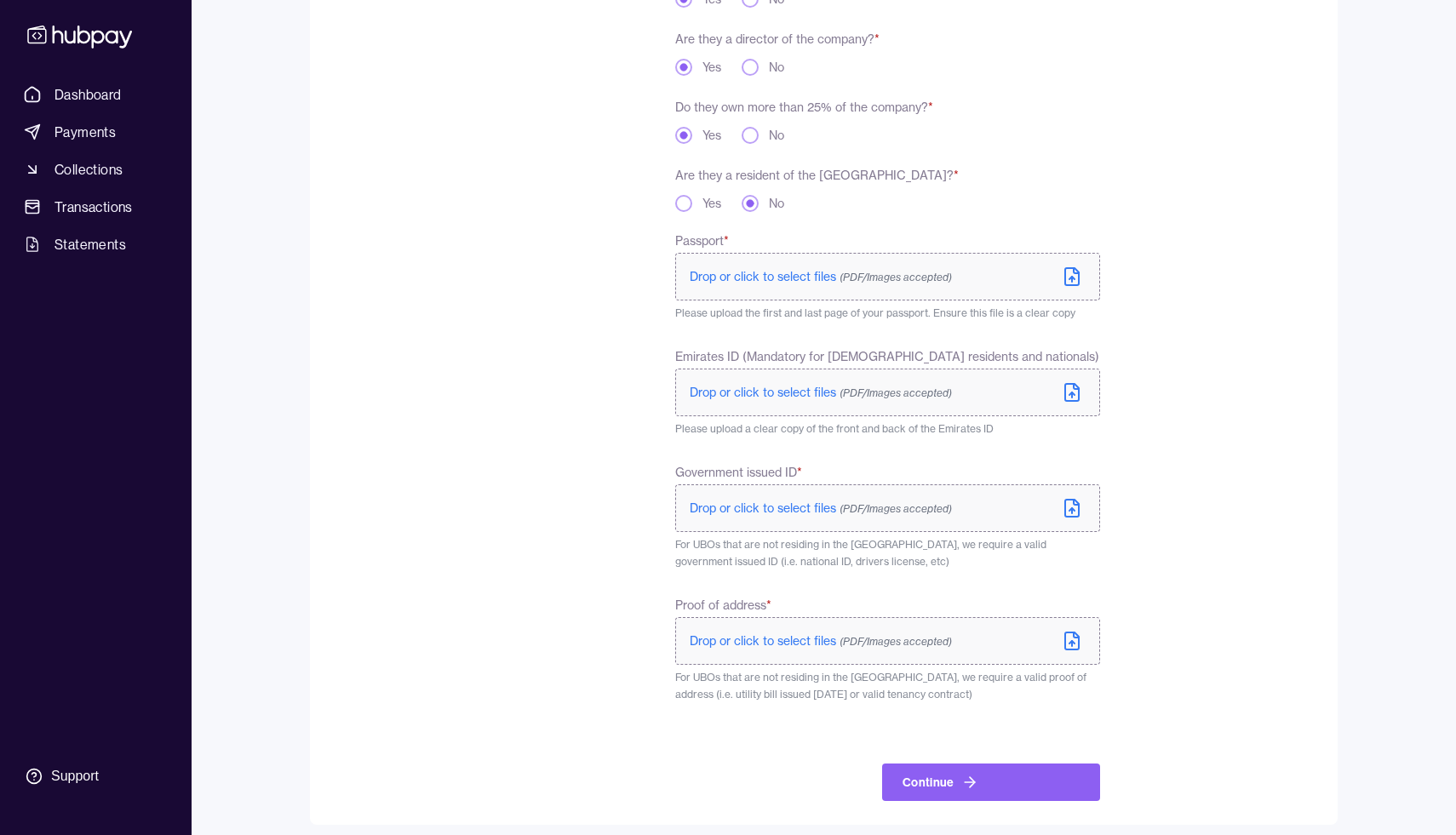
scroll to position [367, 0]
click at [1011, 271] on label "Drop or click to select files (PDF/Images accepted)" at bounding box center [887, 273] width 425 height 48
click at [1071, 500] on icon at bounding box center [1073, 505] width 21 height 21
click at [1065, 627] on icon at bounding box center [1073, 637] width 21 height 21
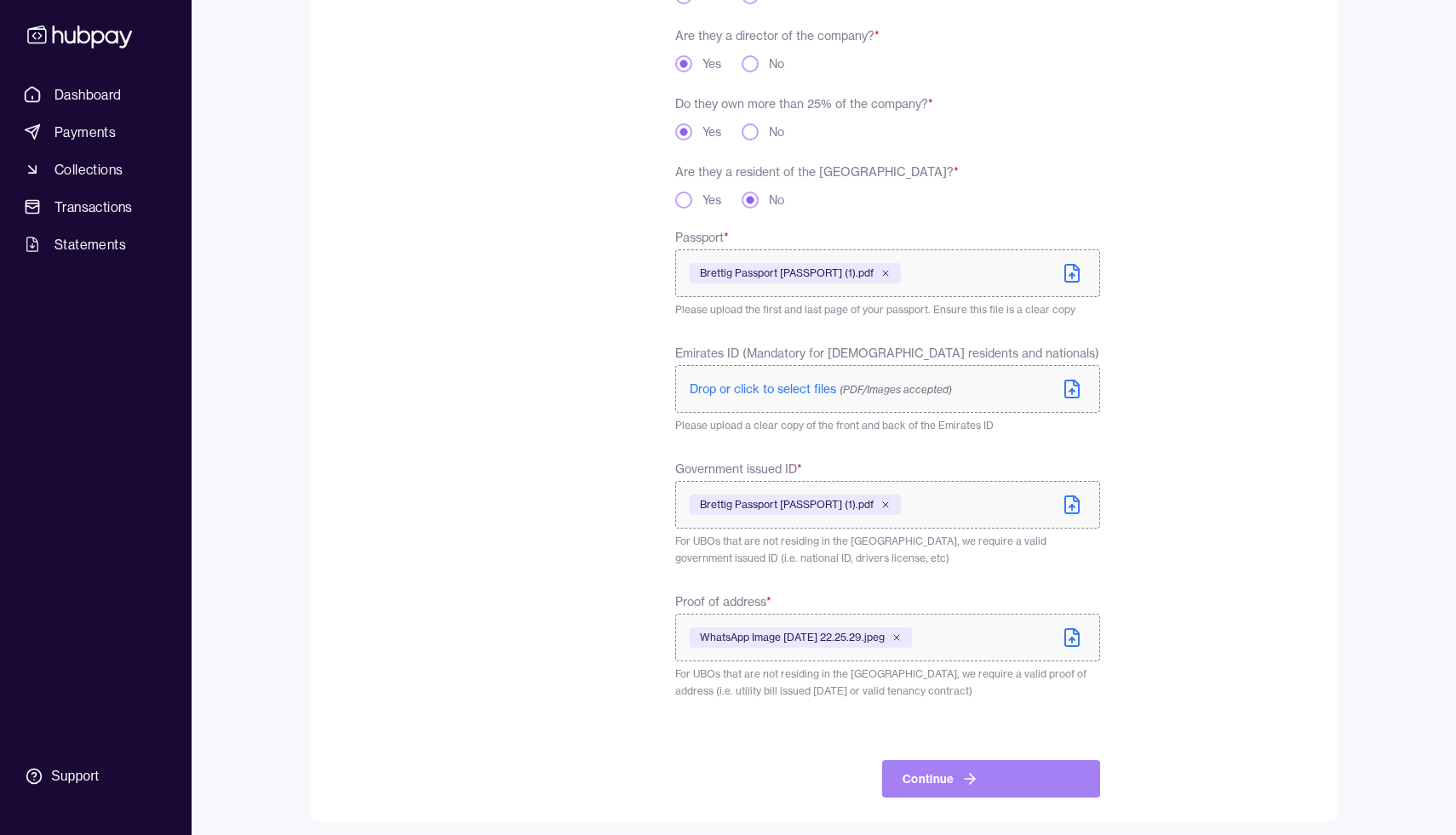
click at [932, 780] on button "Continue" at bounding box center [991, 779] width 218 height 38
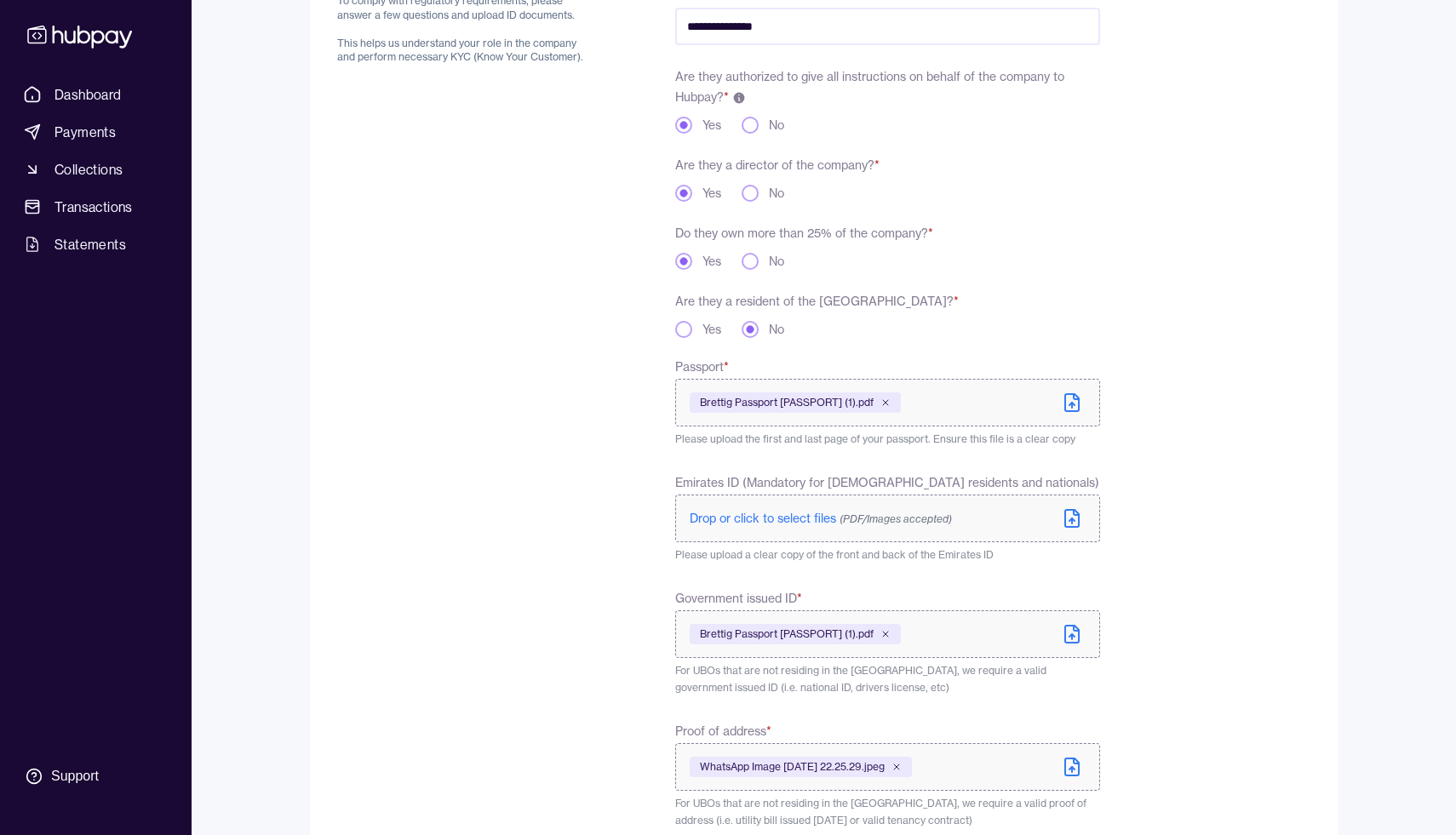
scroll to position [411, 0]
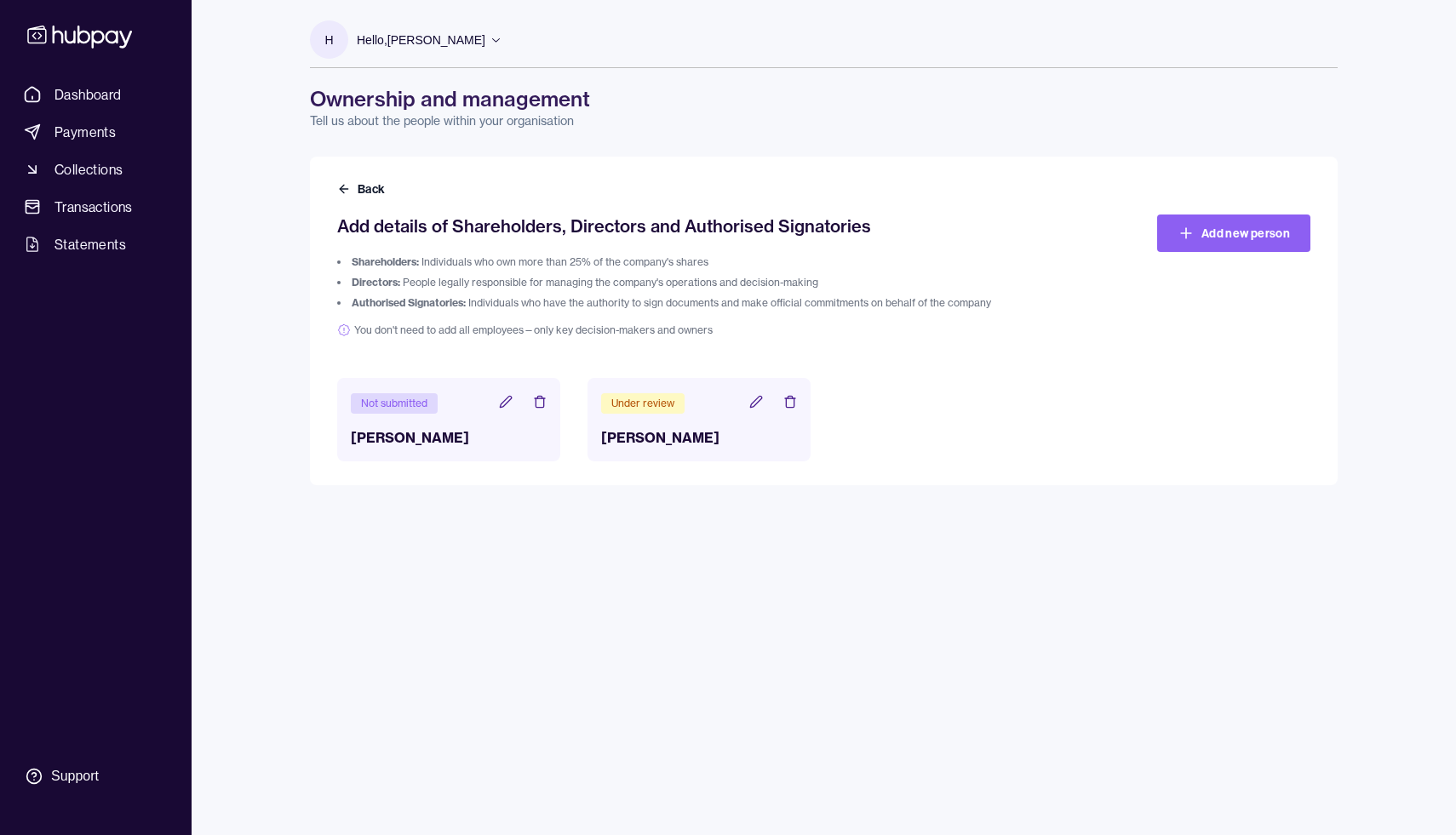
click at [499, 405] on icon at bounding box center [506, 402] width 13 height 13
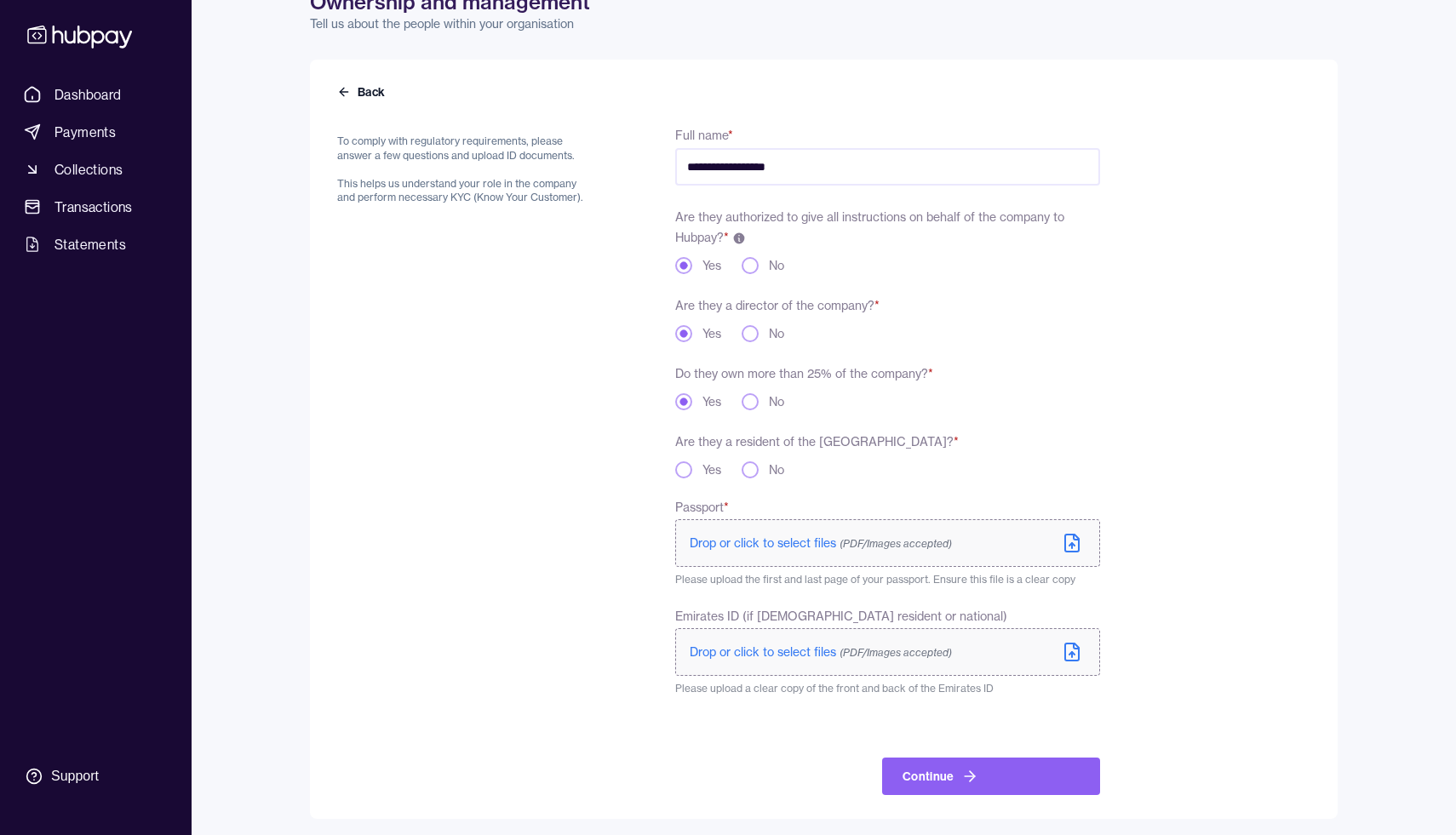
scroll to position [102, 0]
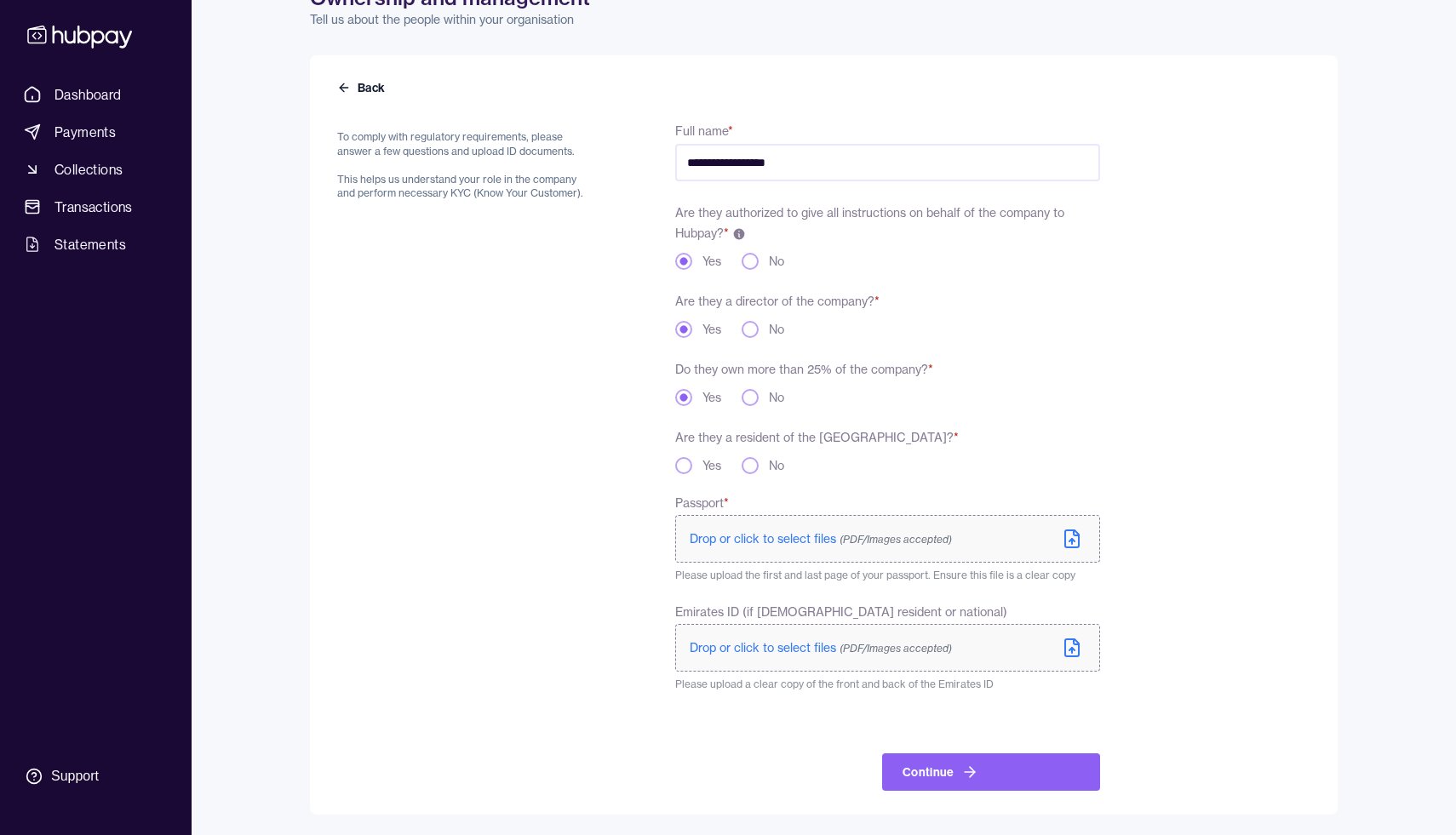
click at [1071, 535] on icon at bounding box center [1073, 539] width 21 height 21
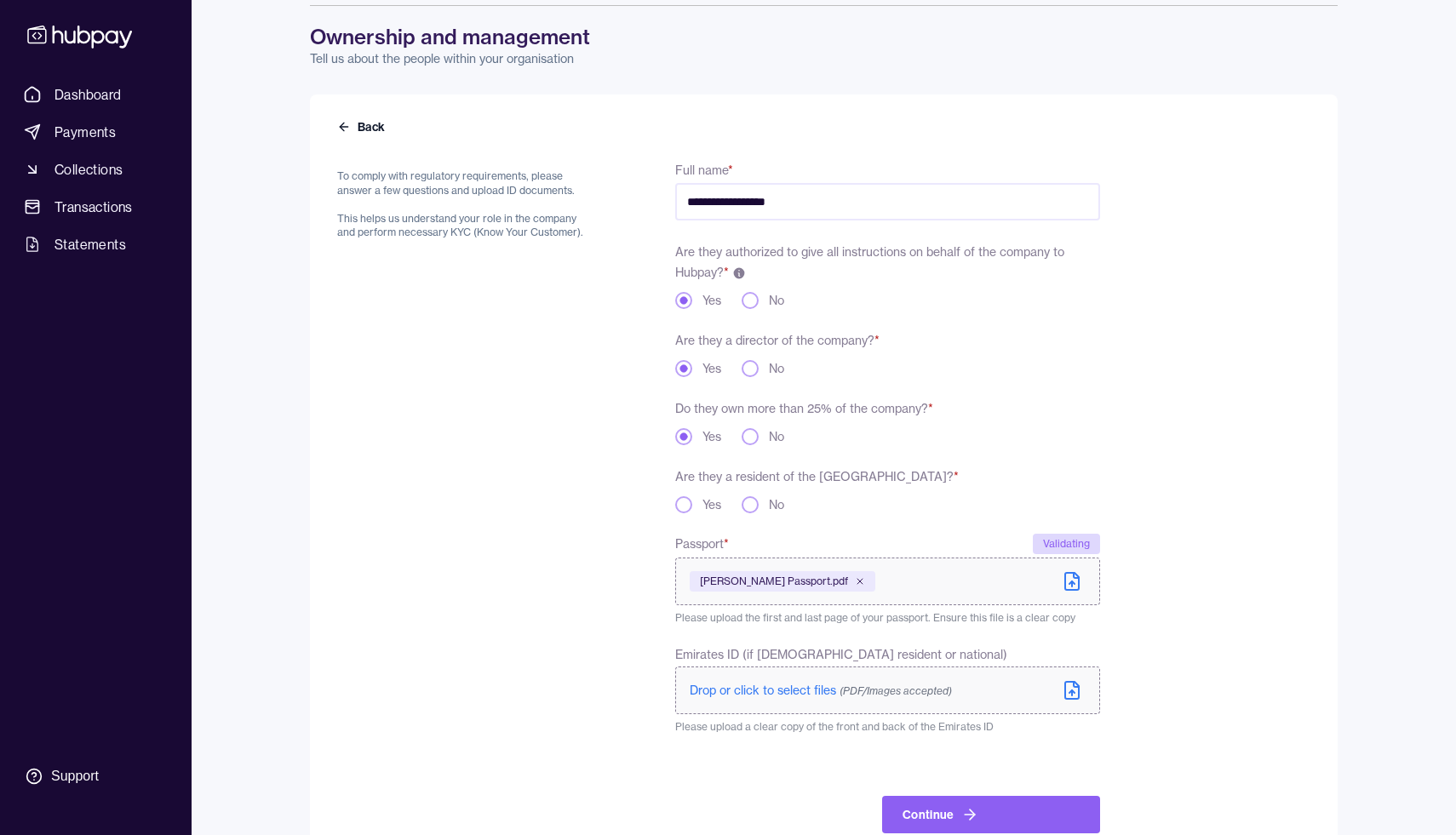
scroll to position [104, 0]
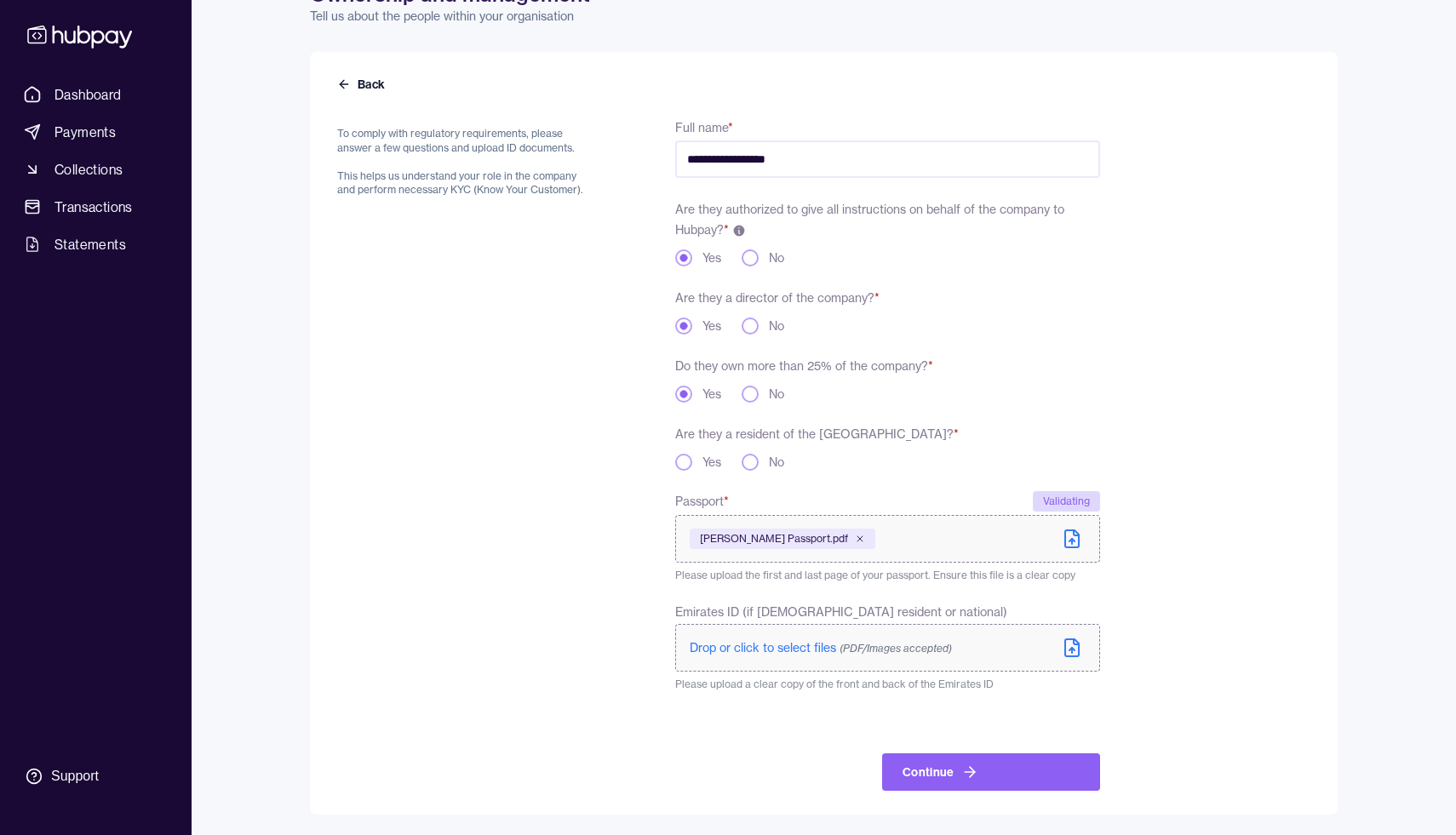
click at [1072, 648] on icon at bounding box center [1072, 649] width 5 height 3
click at [688, 463] on button "Yes" at bounding box center [684, 462] width 17 height 17
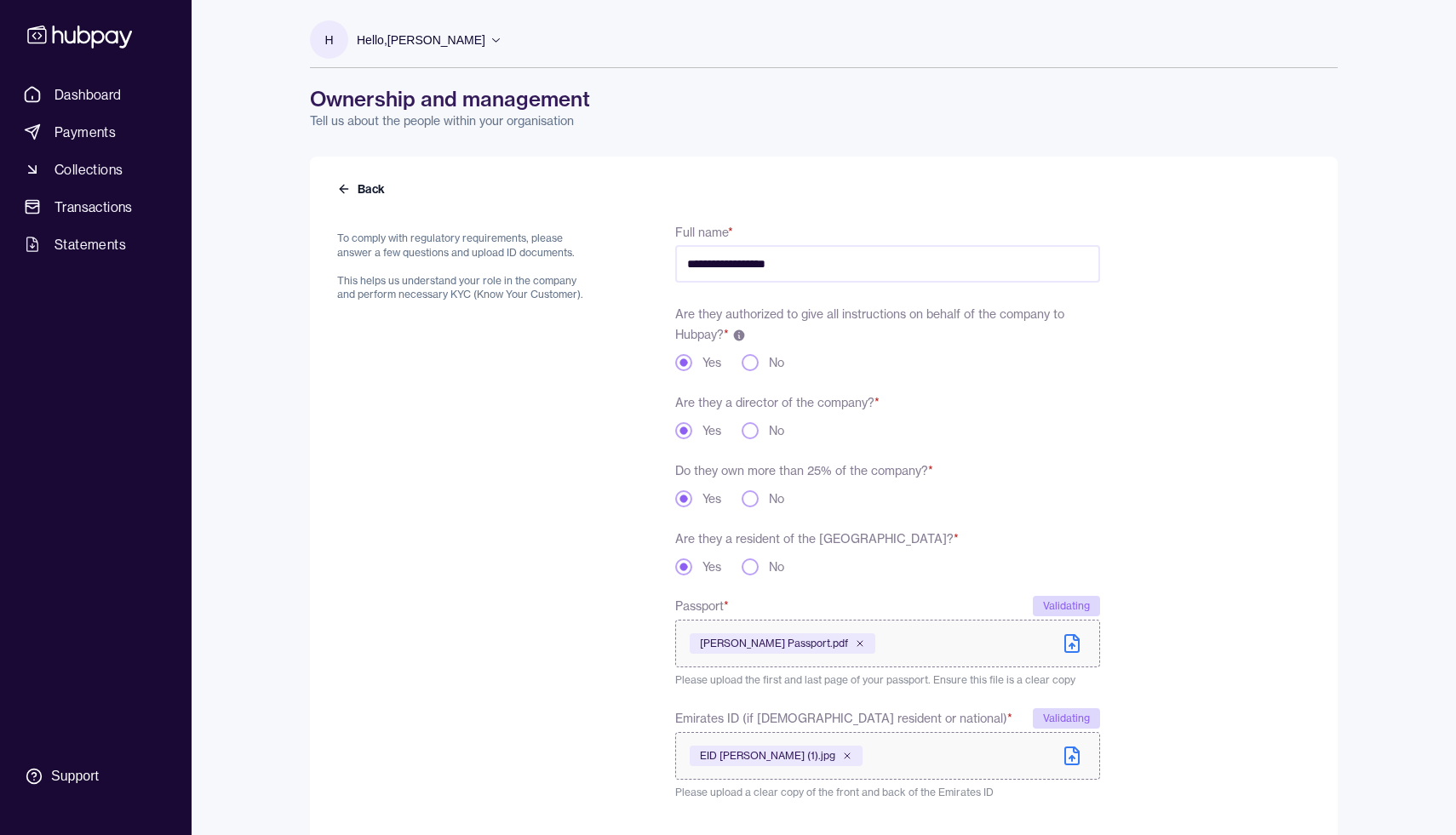
scroll to position [108, 0]
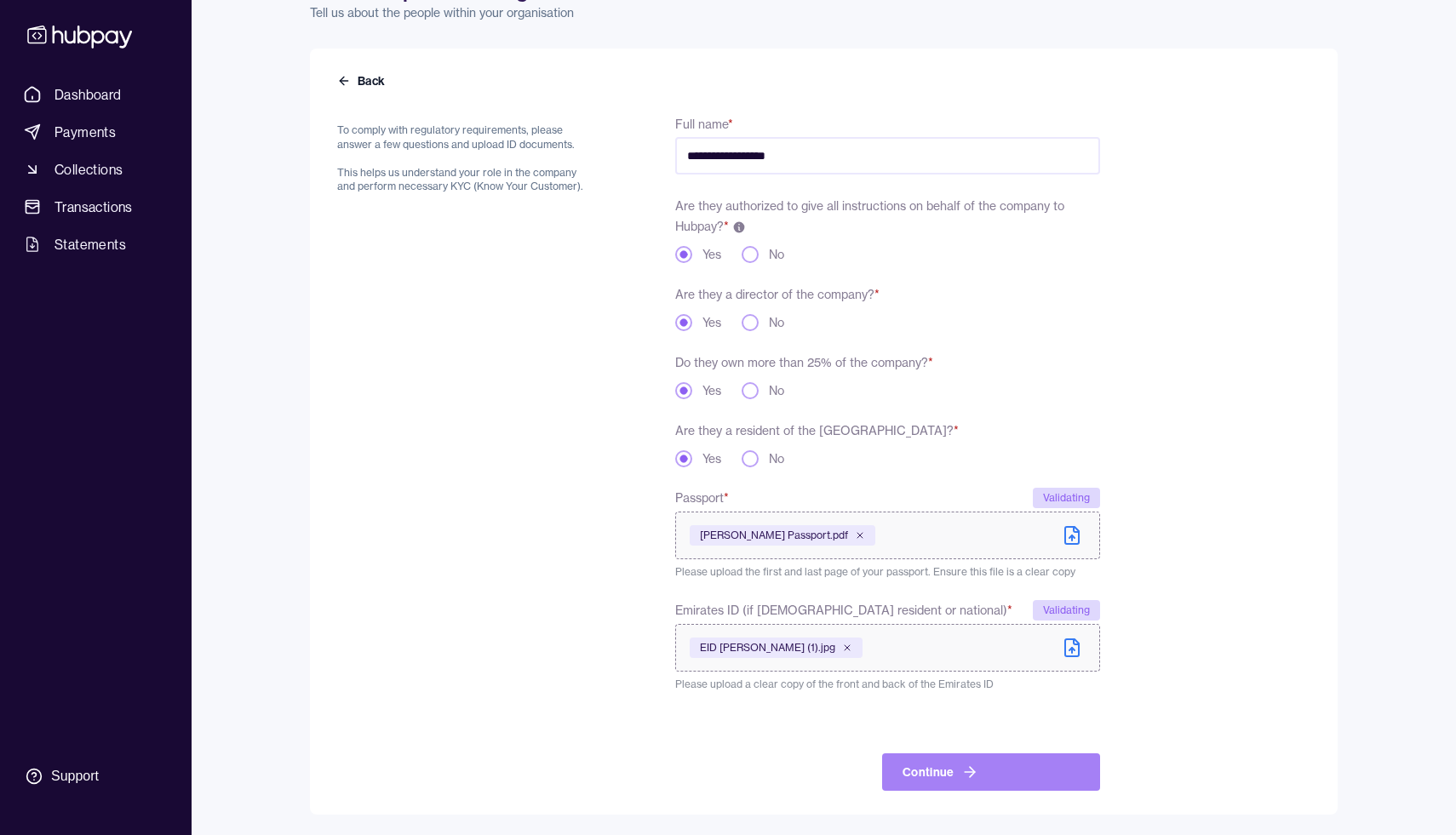
click at [981, 763] on button "Continue" at bounding box center [991, 772] width 218 height 38
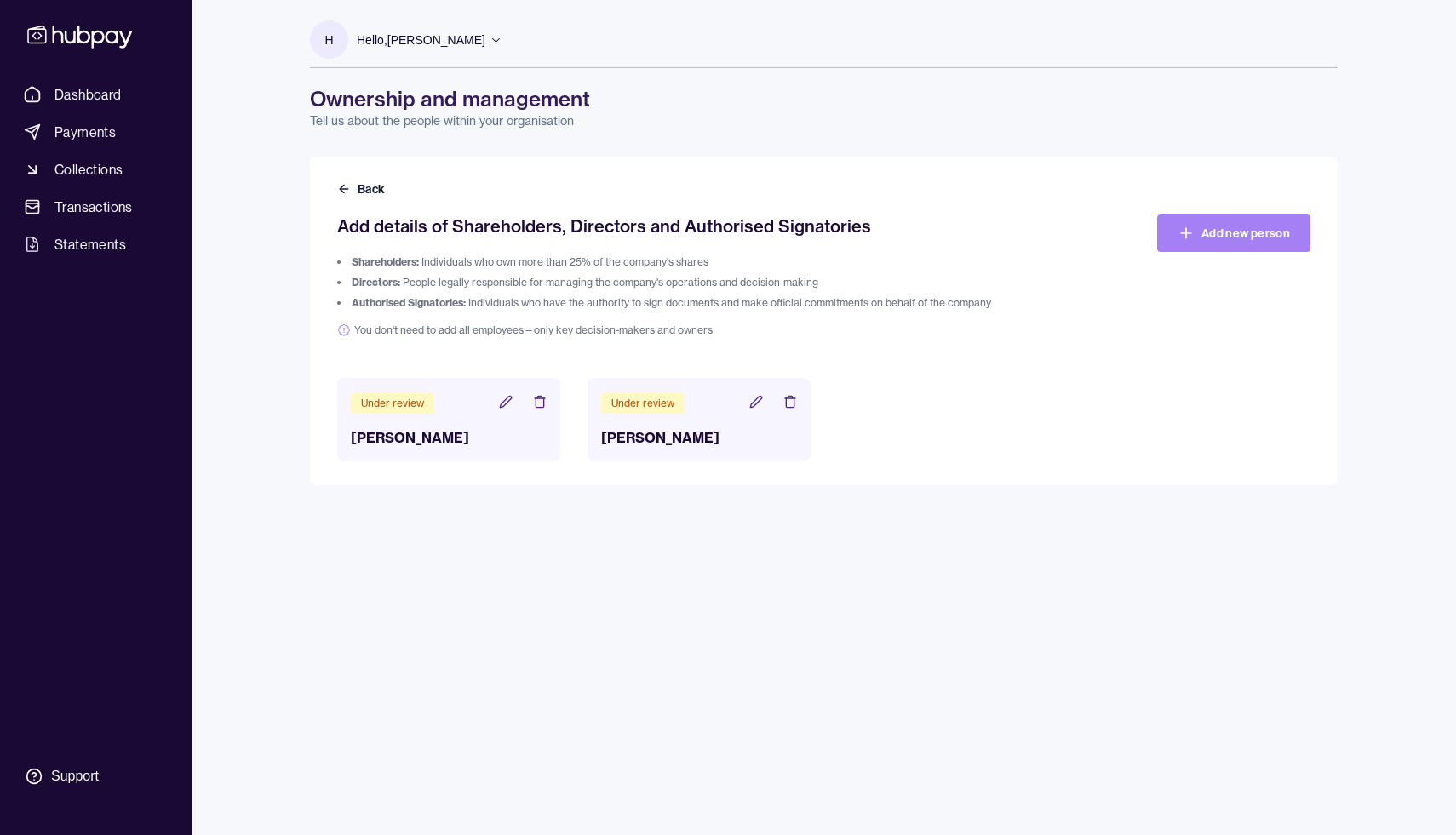
click at [1227, 234] on link "Add new person" at bounding box center [1234, 233] width 154 height 38
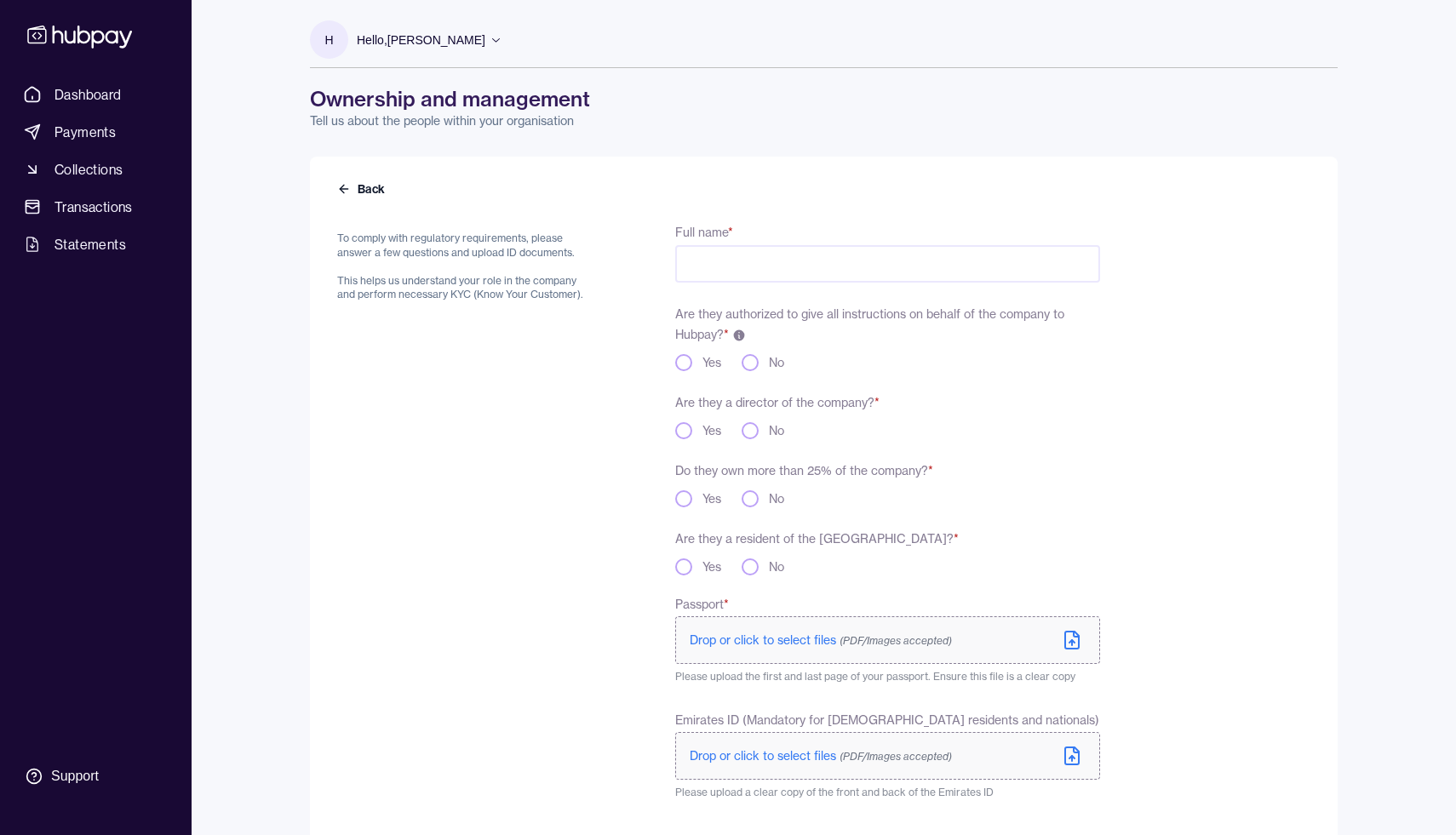
click at [757, 271] on input "Full name *" at bounding box center [887, 264] width 425 height 38
type input "**********"
click at [685, 366] on button "Yes" at bounding box center [684, 362] width 17 height 17
click at [687, 420] on div "Are they a director of the company? * Yes No" at bounding box center [887, 415] width 425 height 48
click at [687, 429] on button "Yes" at bounding box center [684, 431] width 17 height 17
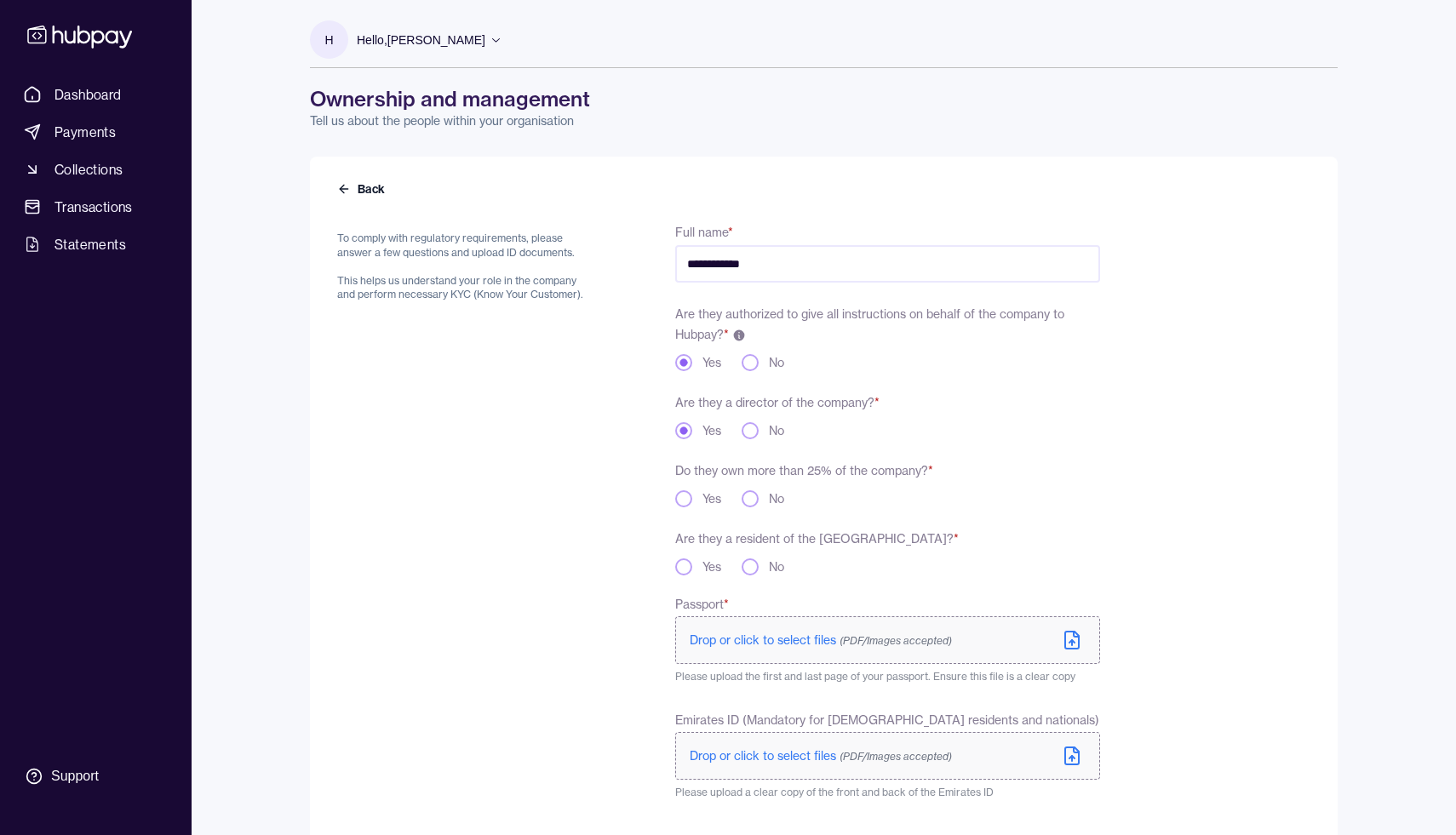
click at [683, 499] on button "Yes" at bounding box center [684, 499] width 17 height 17
click at [752, 570] on button "No" at bounding box center [751, 567] width 17 height 17
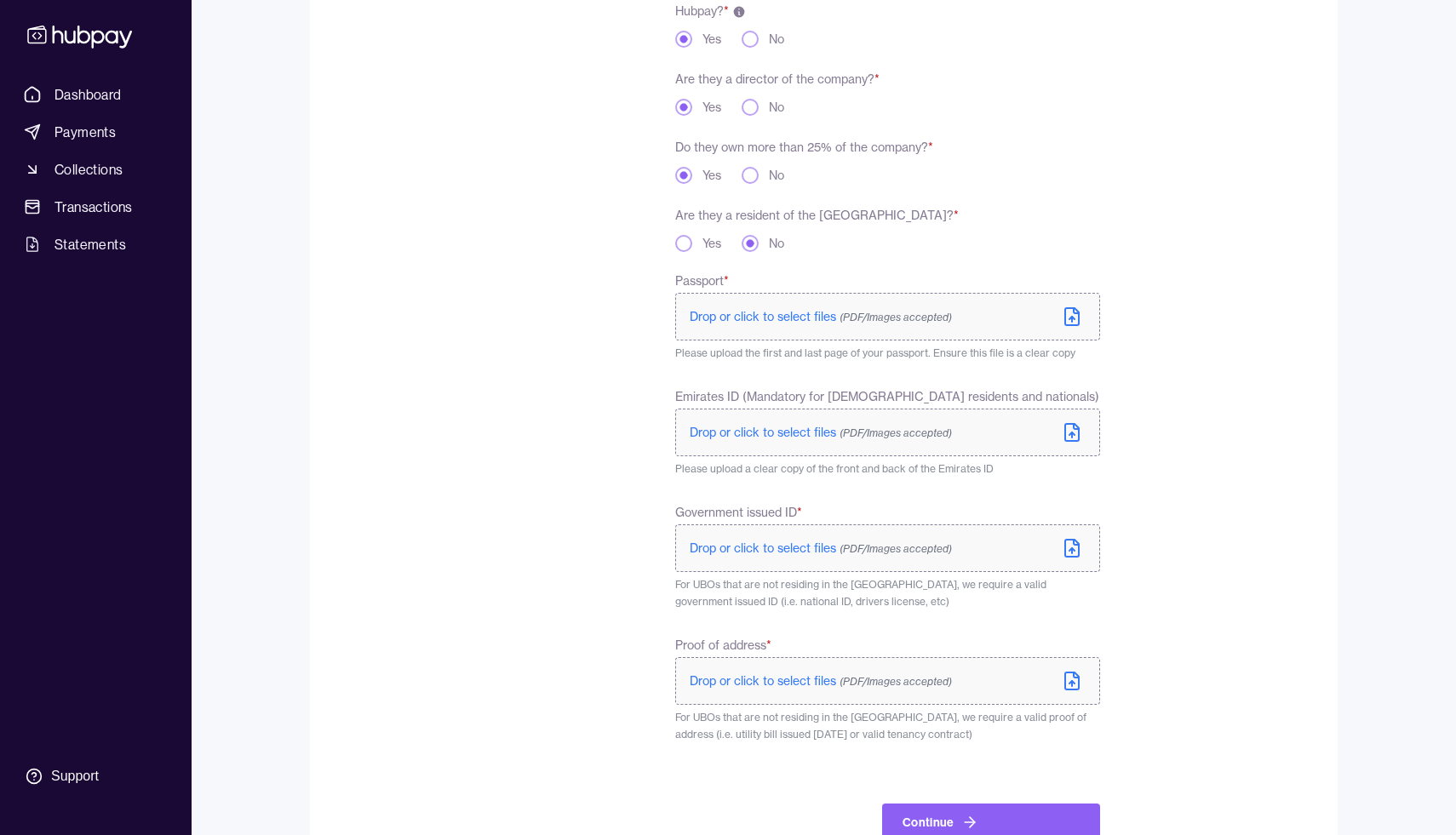
scroll to position [374, 0]
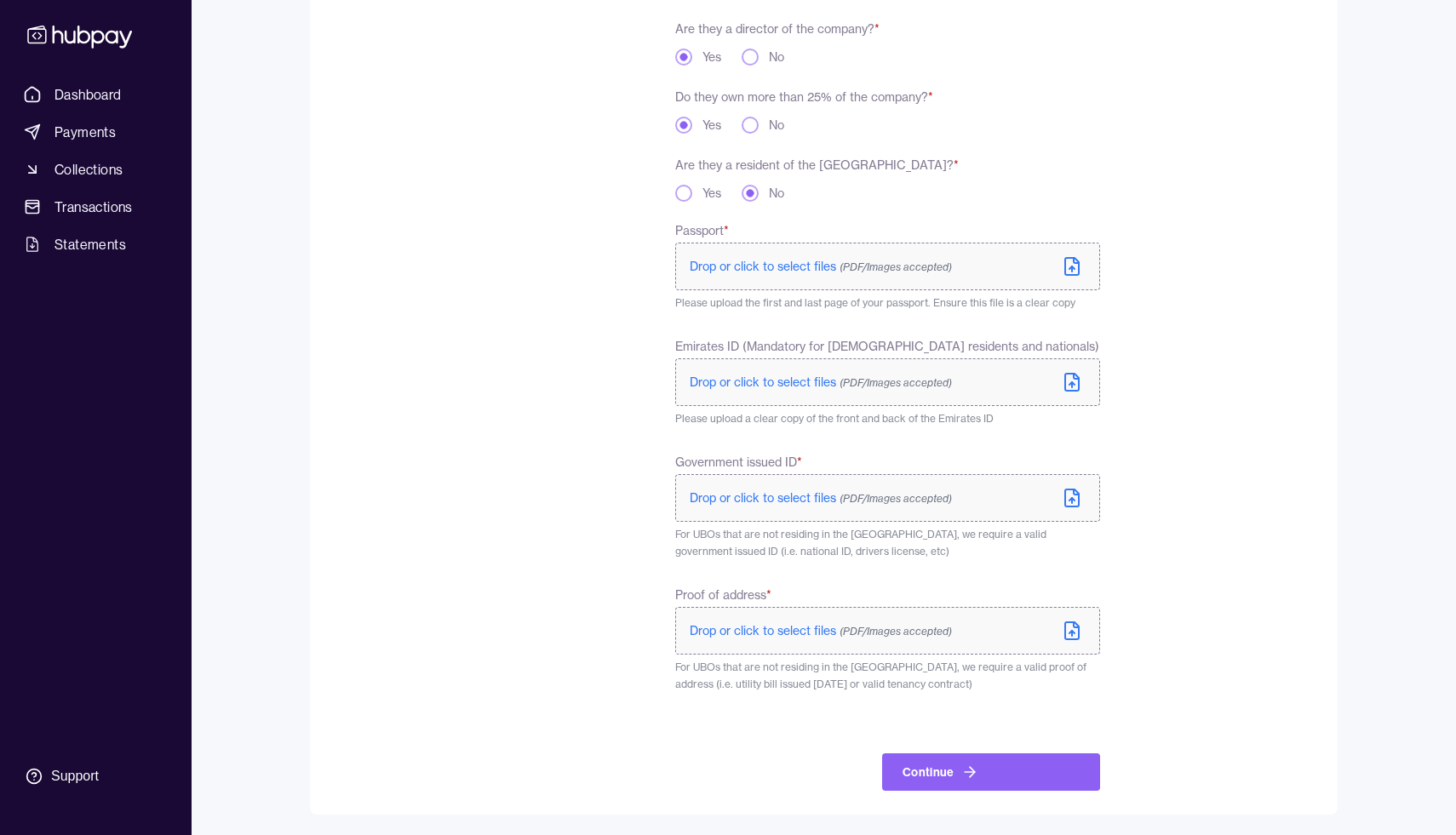
click at [1073, 265] on icon at bounding box center [1073, 266] width 21 height 21
click at [1067, 500] on icon at bounding box center [1073, 498] width 21 height 21
click at [1071, 635] on icon at bounding box center [1073, 631] width 21 height 21
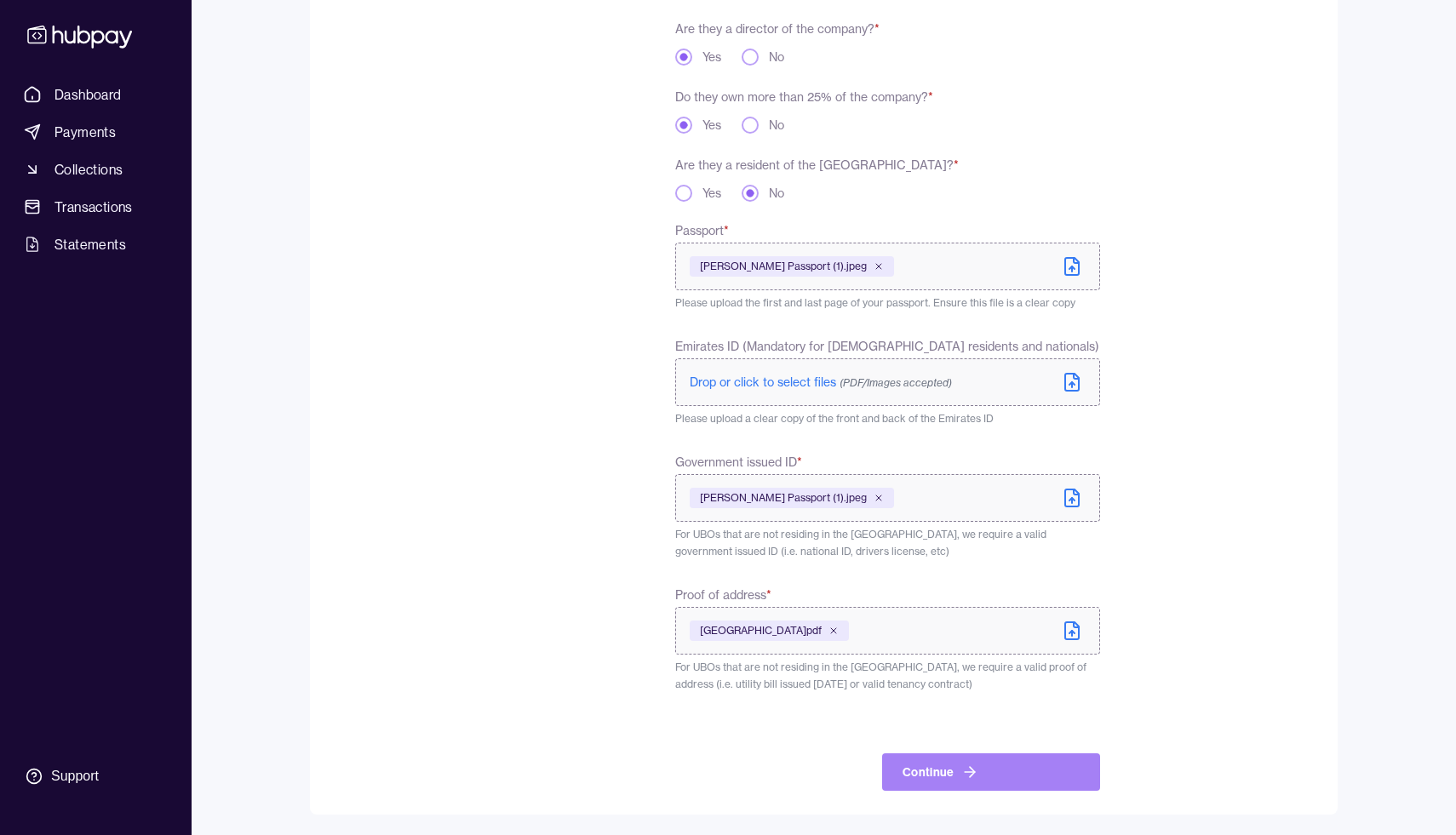
click at [947, 770] on button "Continue" at bounding box center [991, 772] width 218 height 38
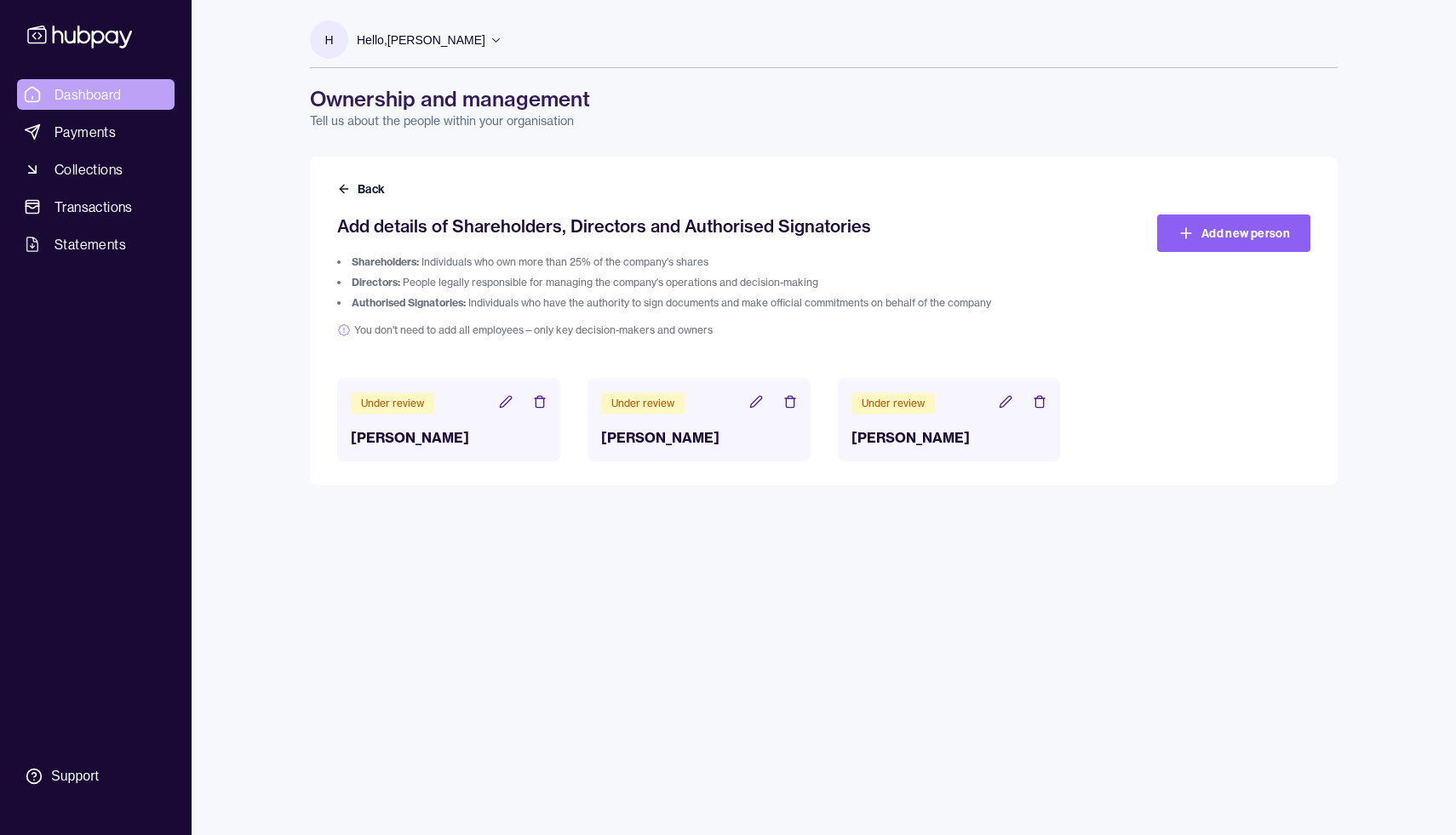
click at [95, 90] on span "Dashboard" at bounding box center [88, 95] width 67 height 21
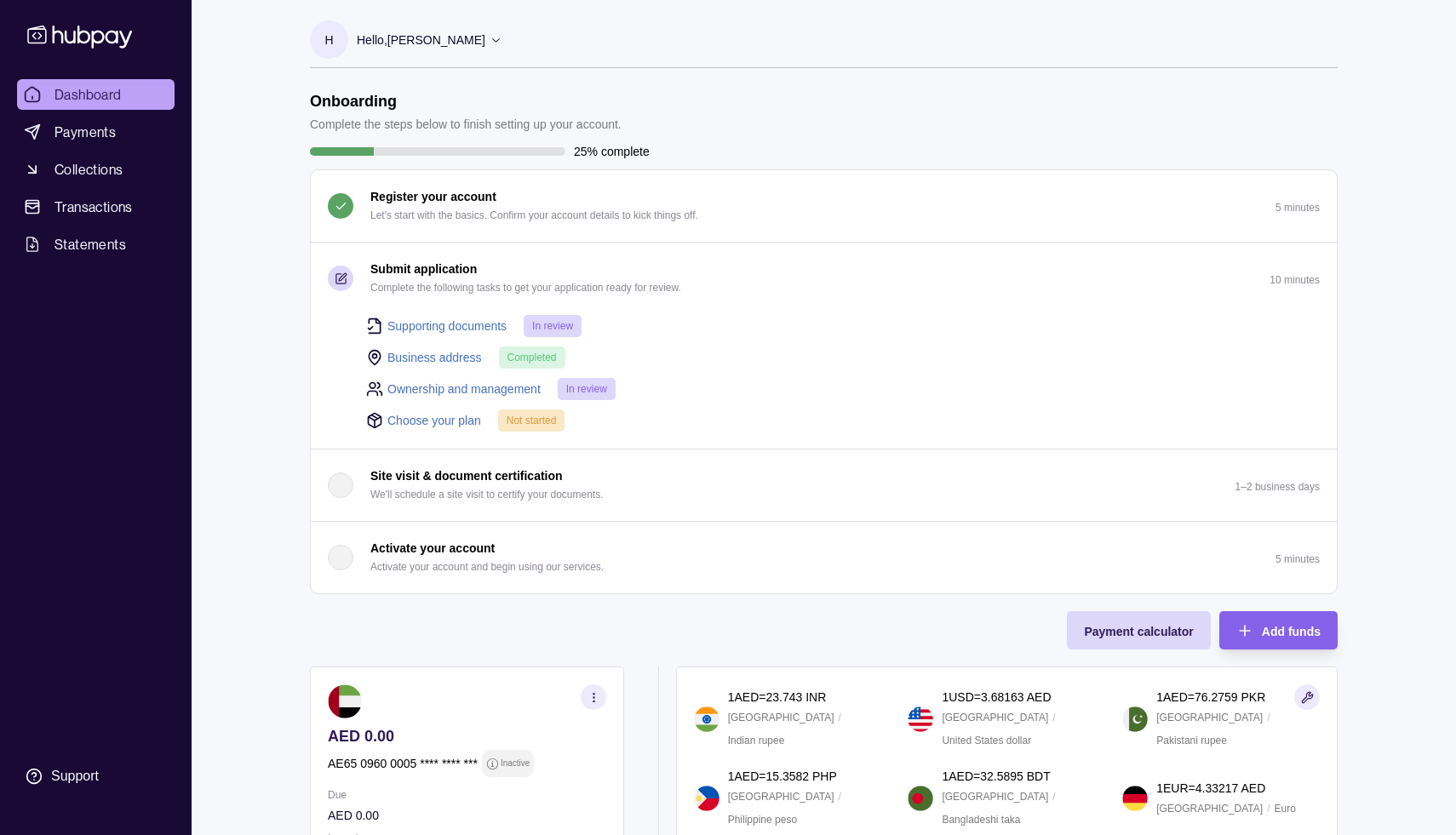
click at [461, 423] on link "Choose your plan" at bounding box center [433, 421] width 93 height 19
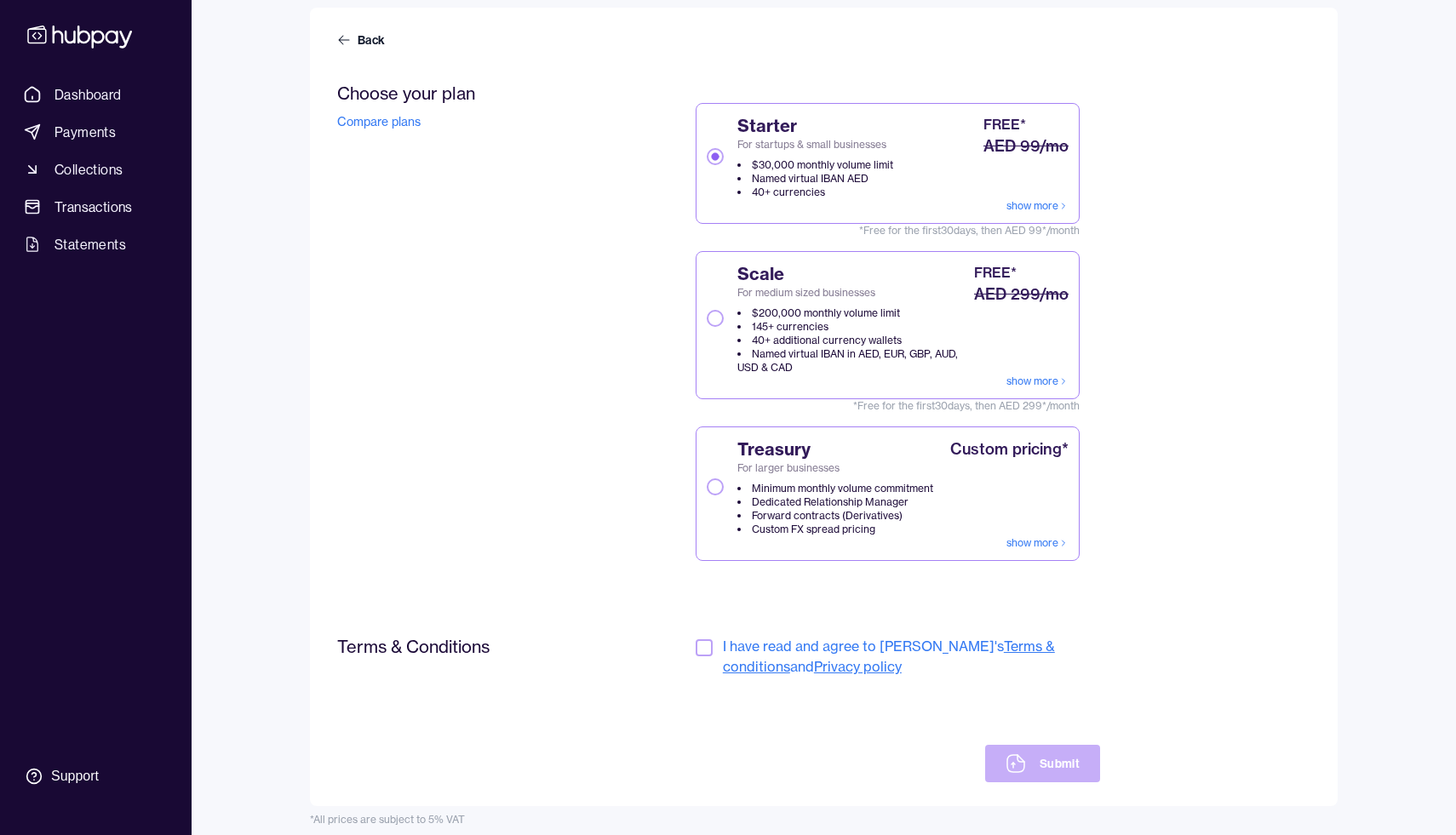
scroll to position [161, 0]
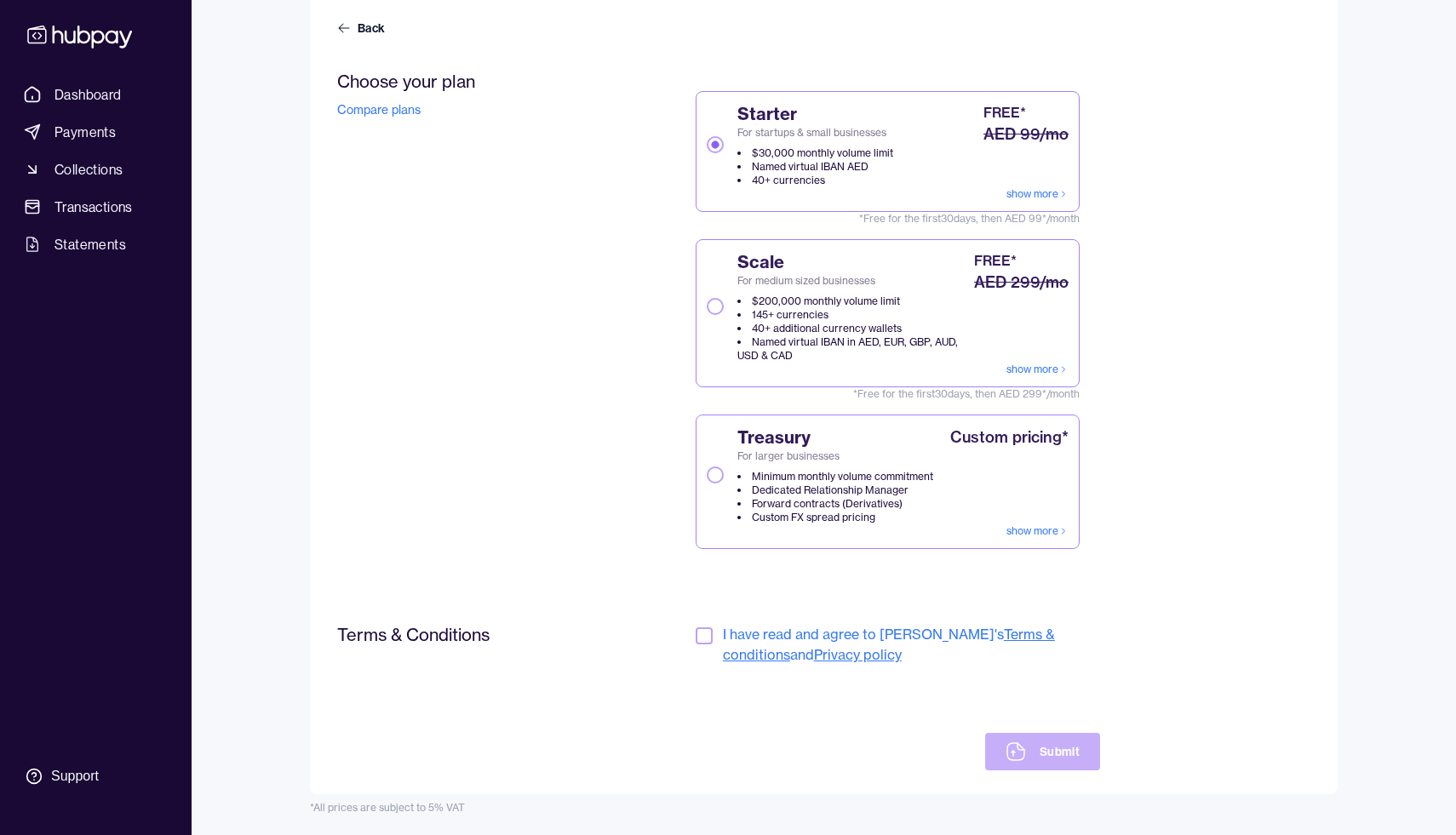
click at [708, 634] on button "button" at bounding box center [704, 635] width 17 height 17
click at [1034, 196] on link "show more" at bounding box center [1038, 194] width 62 height 13
click at [1017, 754] on icon at bounding box center [1016, 752] width 21 height 21
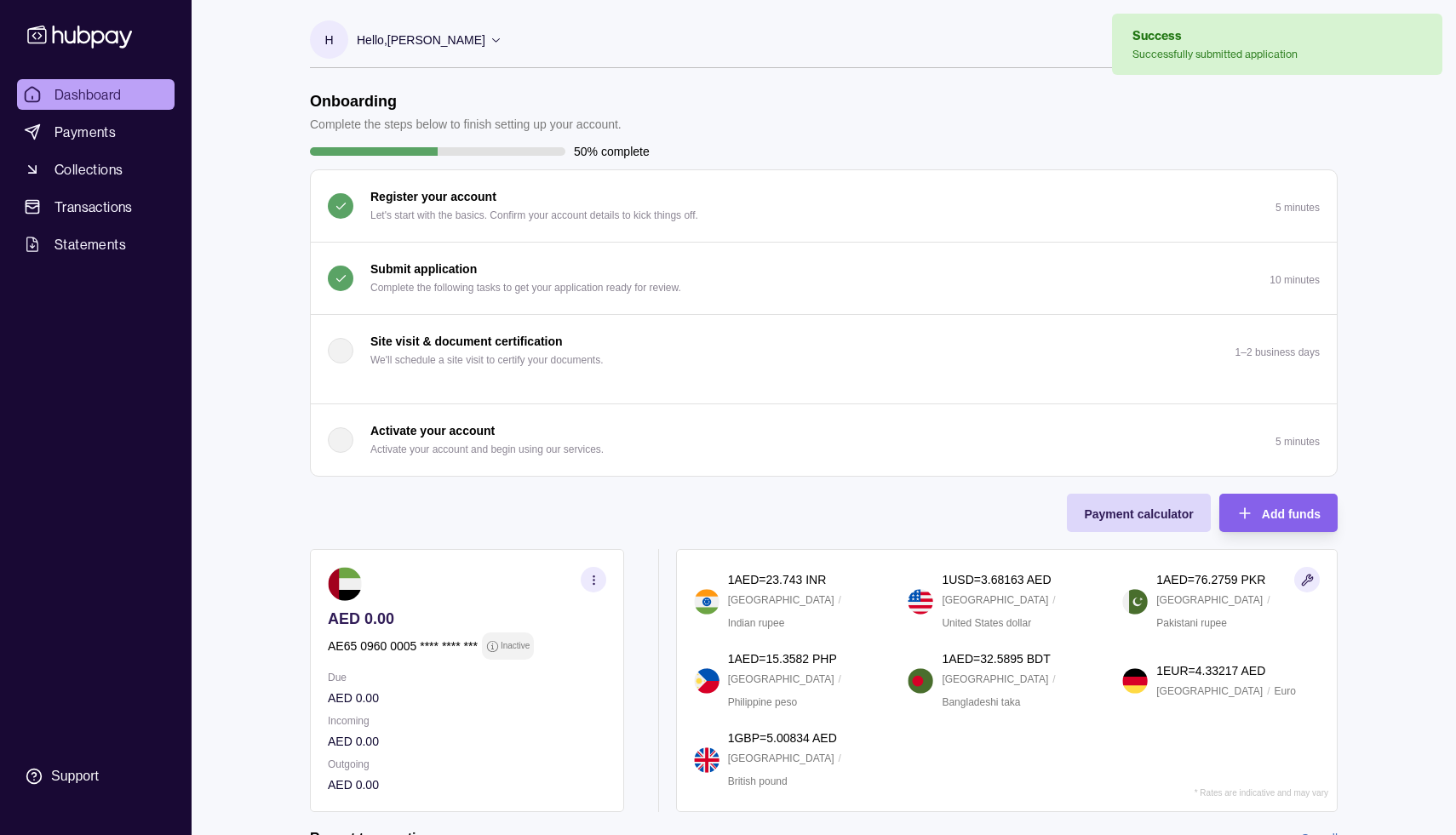
click at [129, 95] on link "Dashboard" at bounding box center [95, 94] width 157 height 31
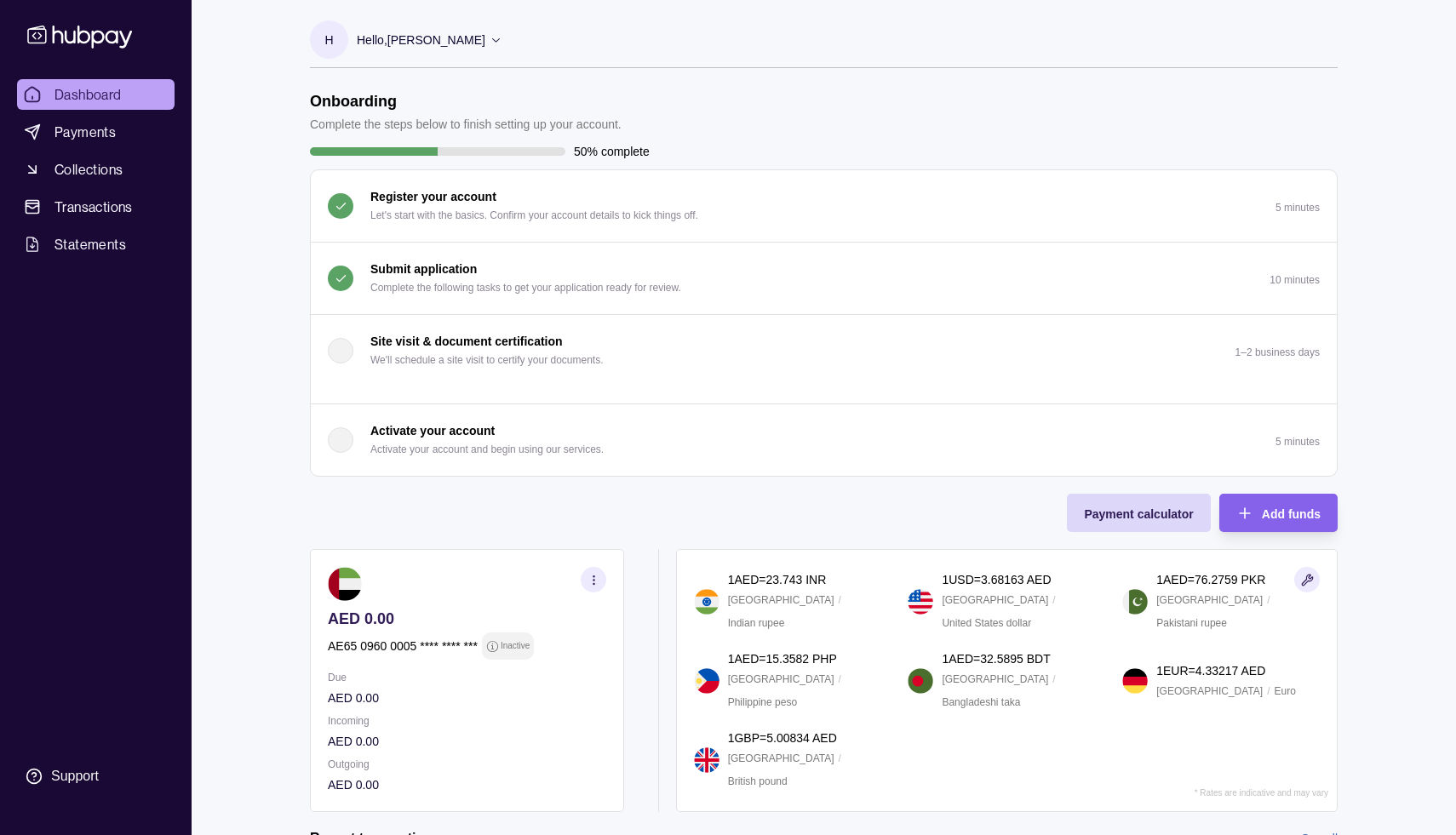
click at [134, 95] on link "Dashboard" at bounding box center [95, 94] width 157 height 31
click at [129, 97] on link "Dashboard" at bounding box center [95, 94] width 157 height 31
click at [105, 130] on span "Payments" at bounding box center [85, 132] width 61 height 21
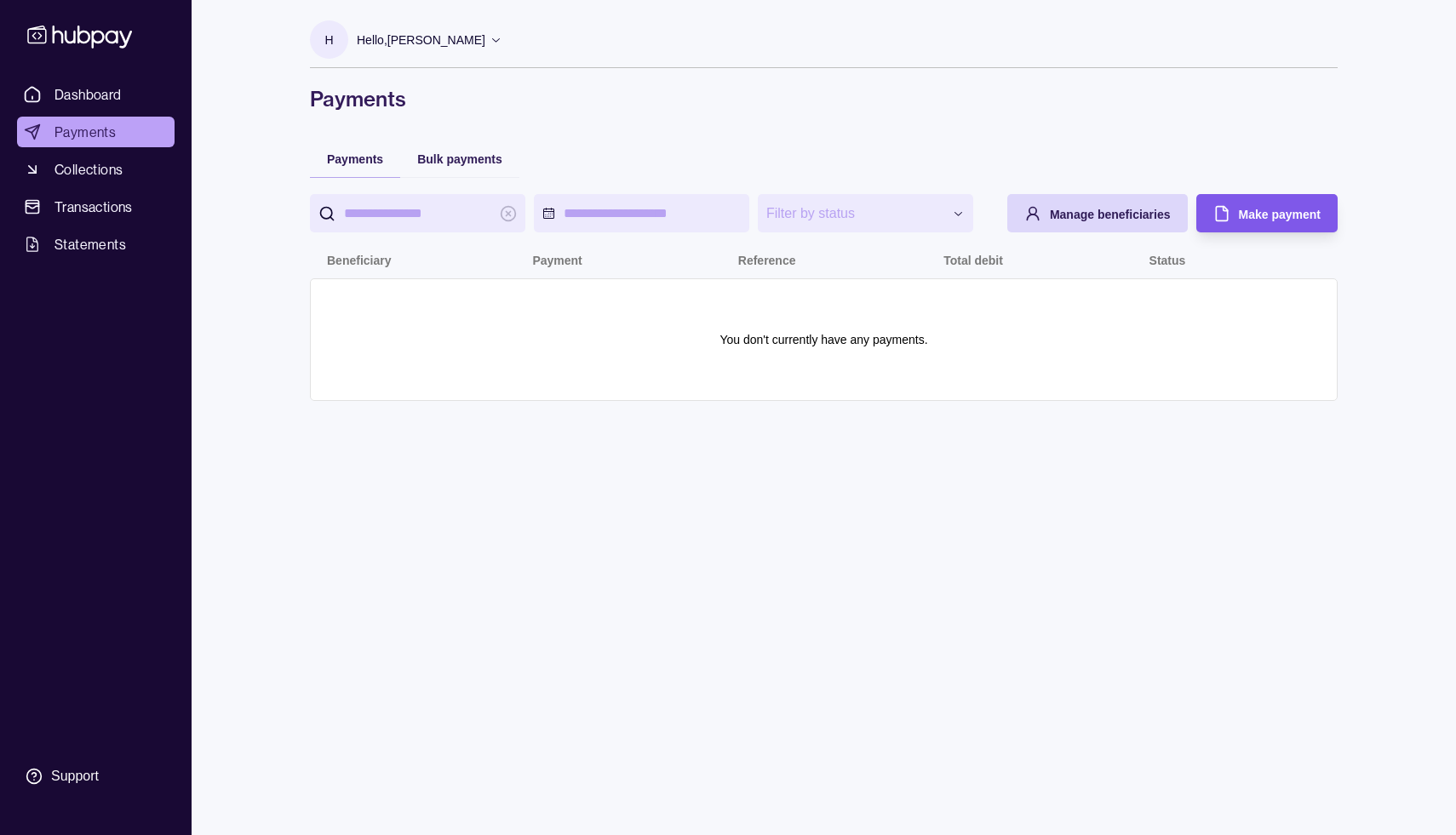
click at [1240, 212] on span "Make payment" at bounding box center [1280, 215] width 82 height 13
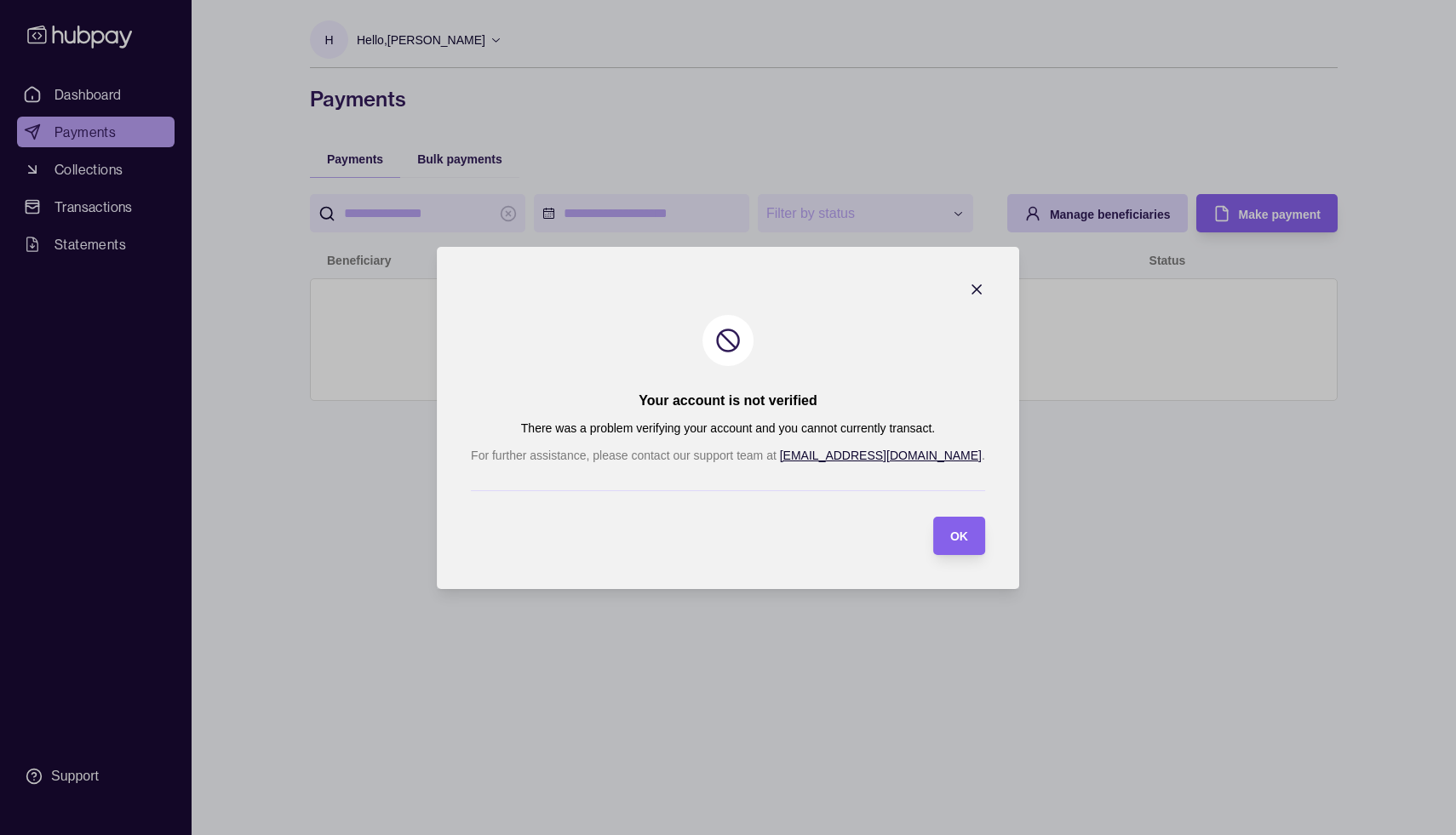
click at [973, 289] on icon "button" at bounding box center [977, 289] width 8 height 8
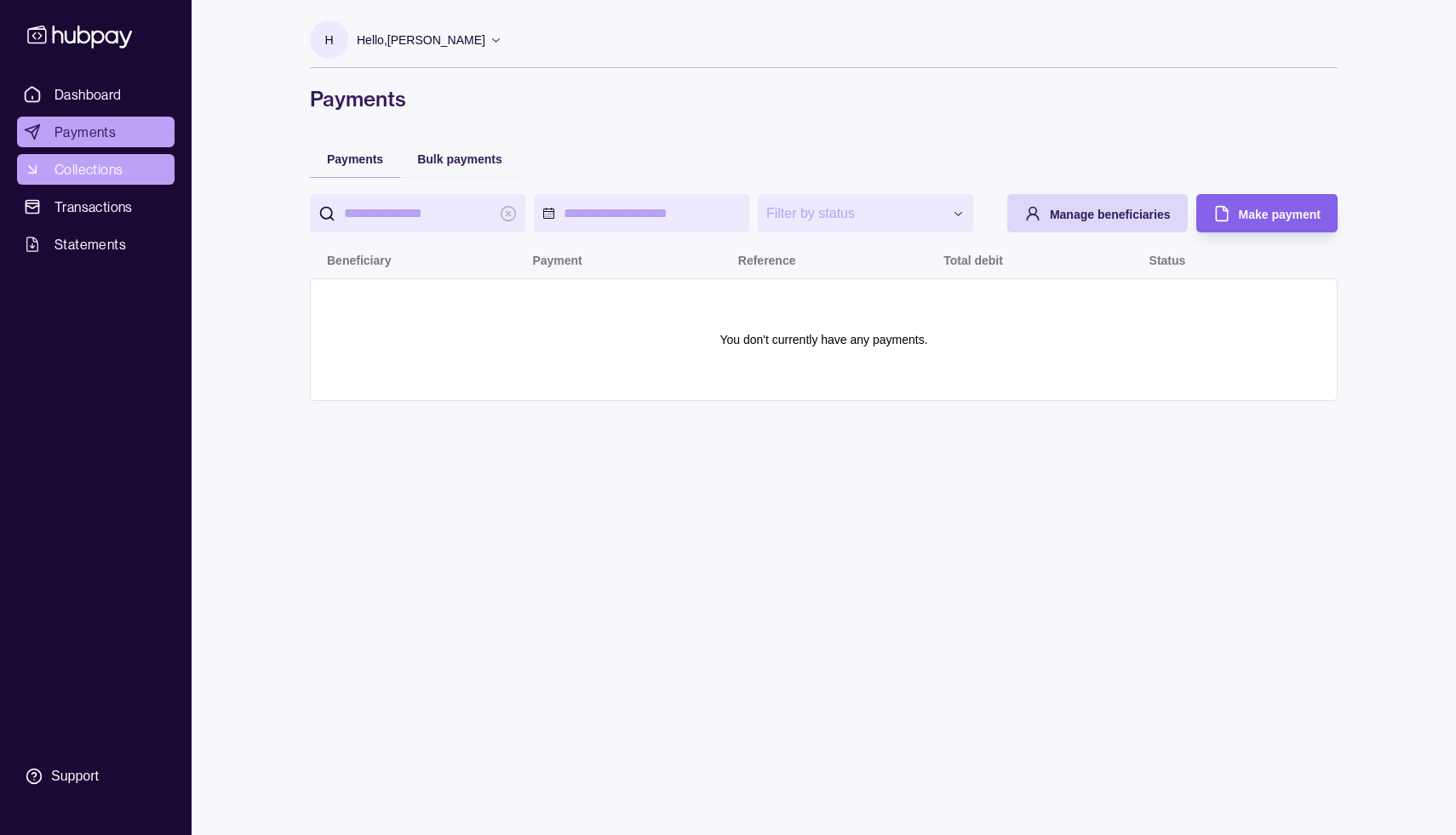
click at [85, 164] on span "Collections" at bounding box center [89, 169] width 68 height 21
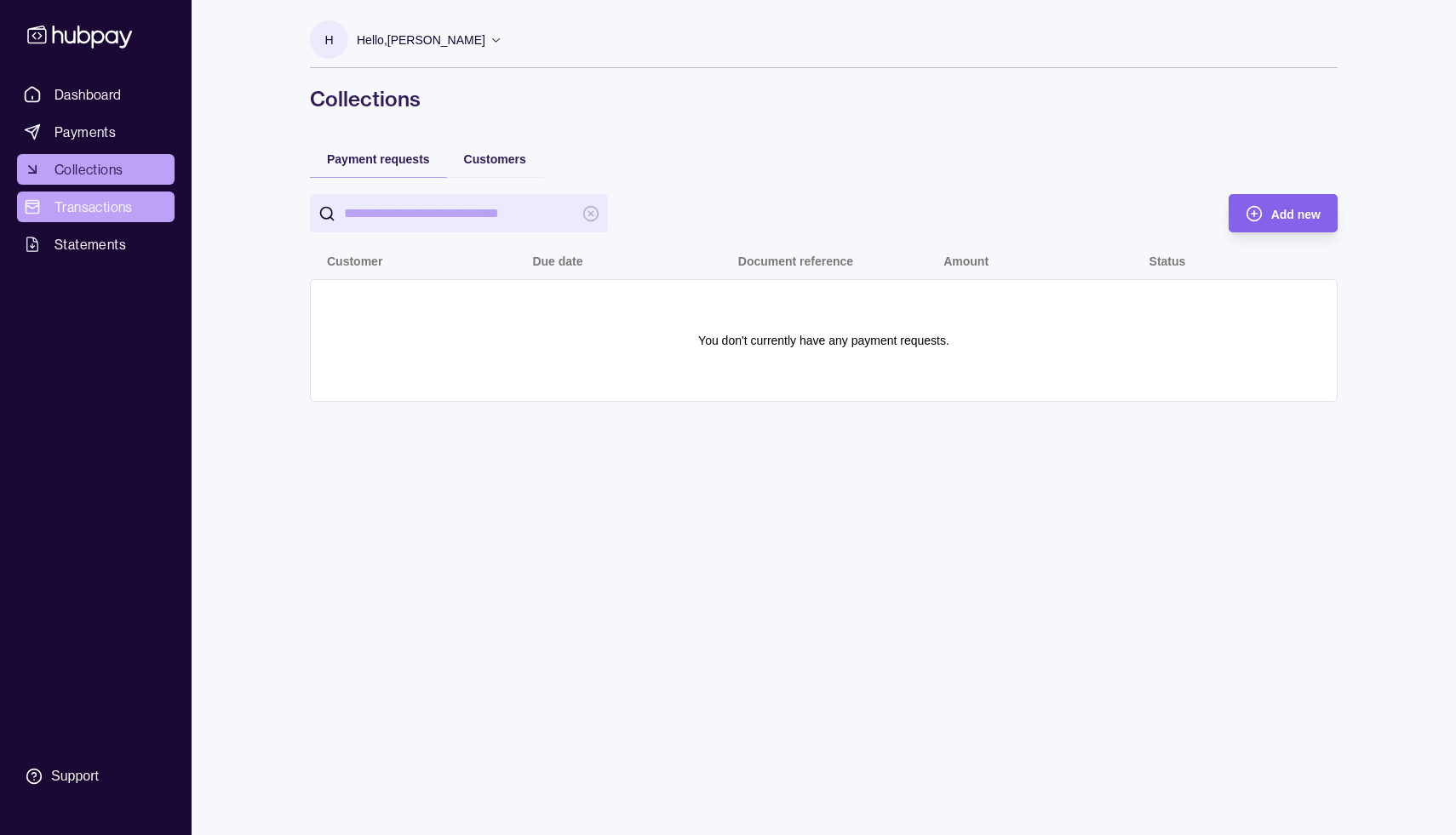
click at [82, 209] on span "Transactions" at bounding box center [93, 207] width 78 height 21
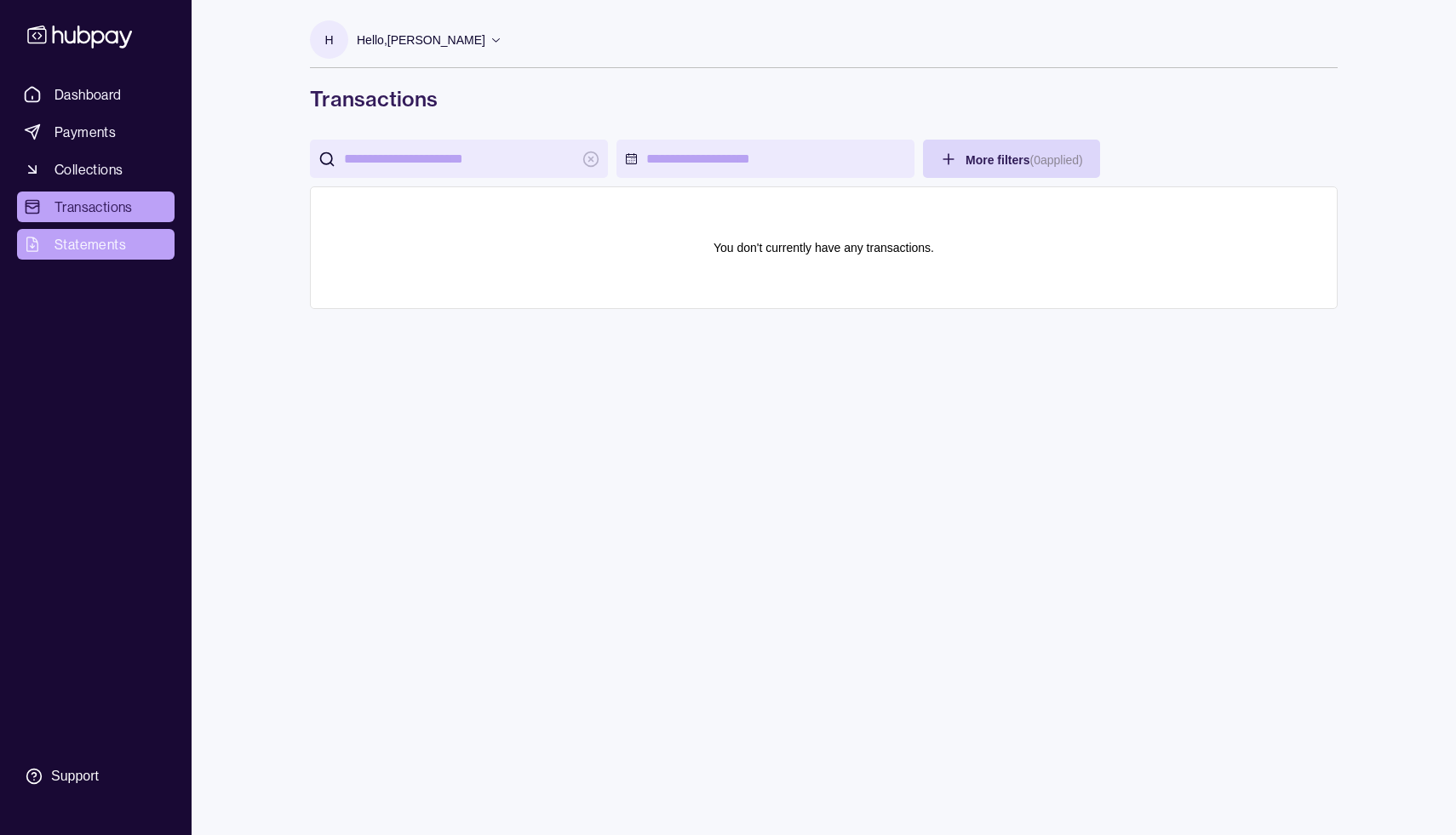
click at [87, 243] on span "Statements" at bounding box center [90, 245] width 72 height 21
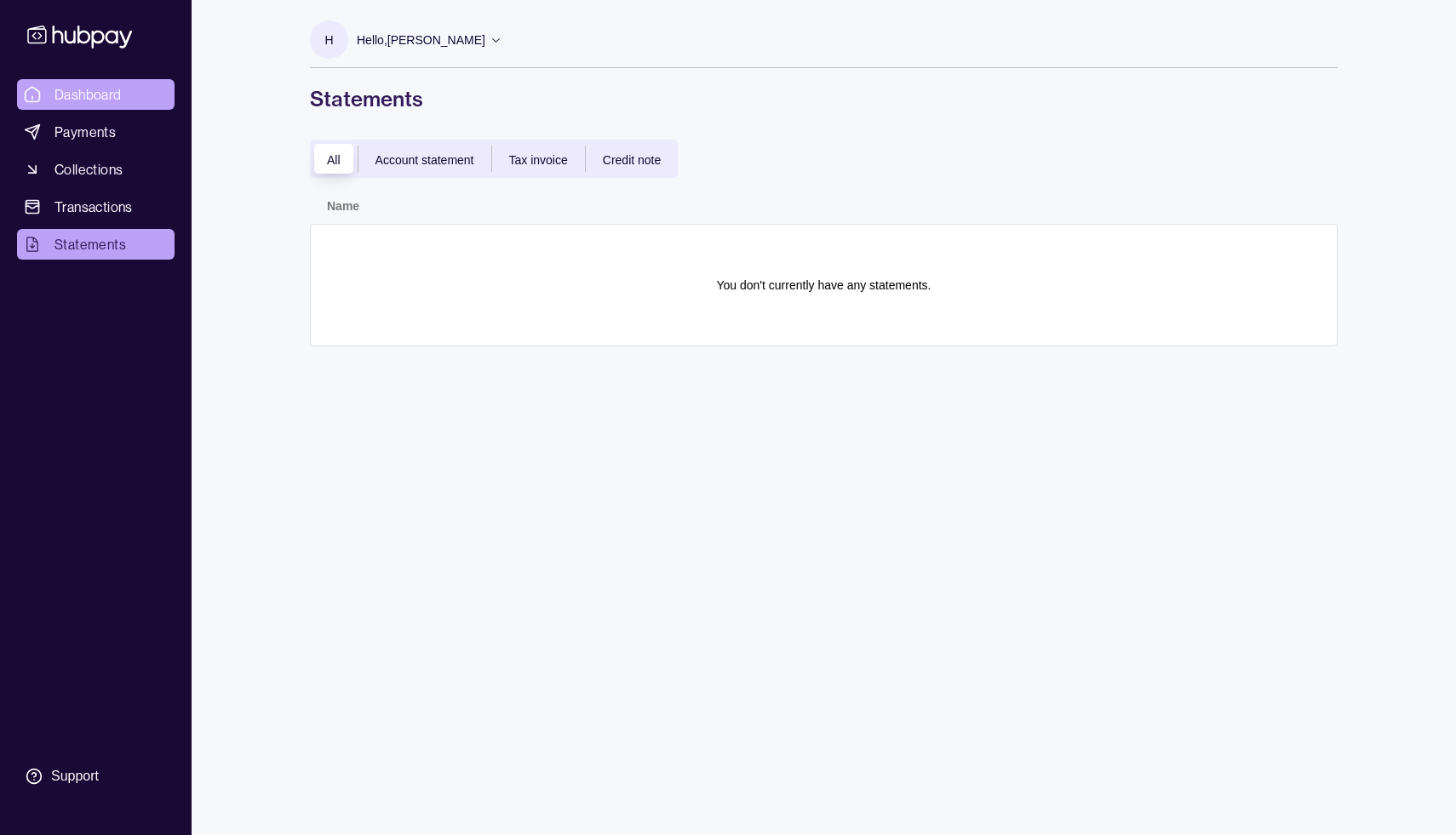
click at [93, 98] on span "Dashboard" at bounding box center [88, 95] width 67 height 21
